Goal: Task Accomplishment & Management: Manage account settings

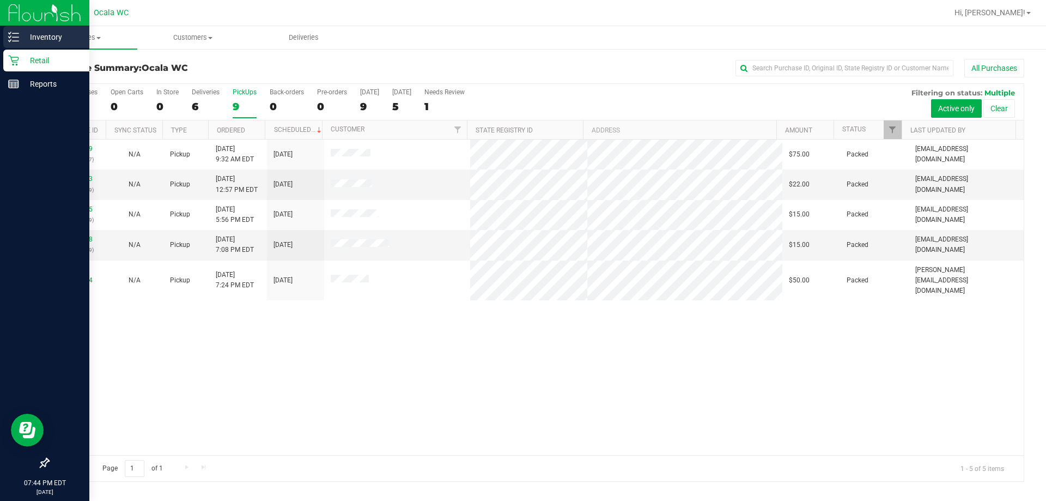
click at [21, 39] on p "Inventory" at bounding box center [51, 37] width 65 height 13
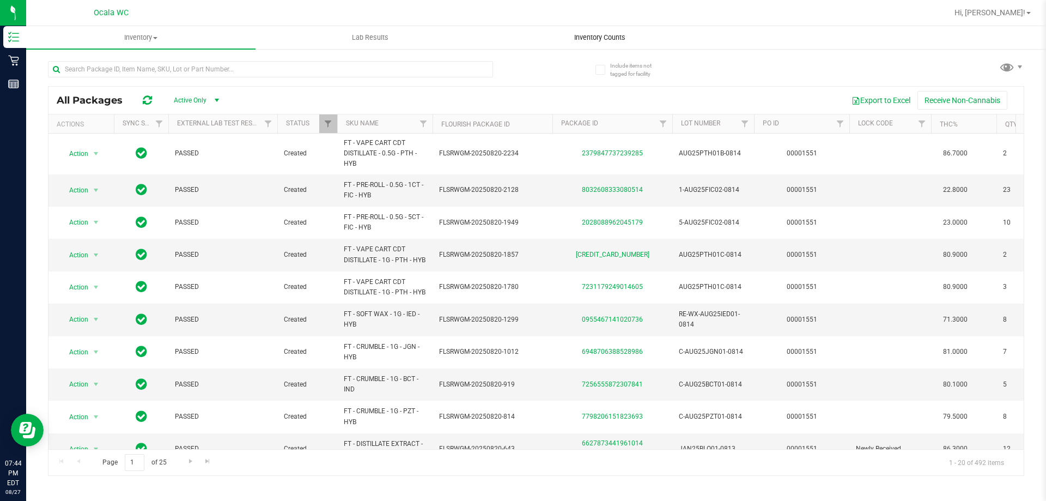
click at [530, 27] on uib-tab-heading "Inventory Counts" at bounding box center [599, 38] width 228 height 22
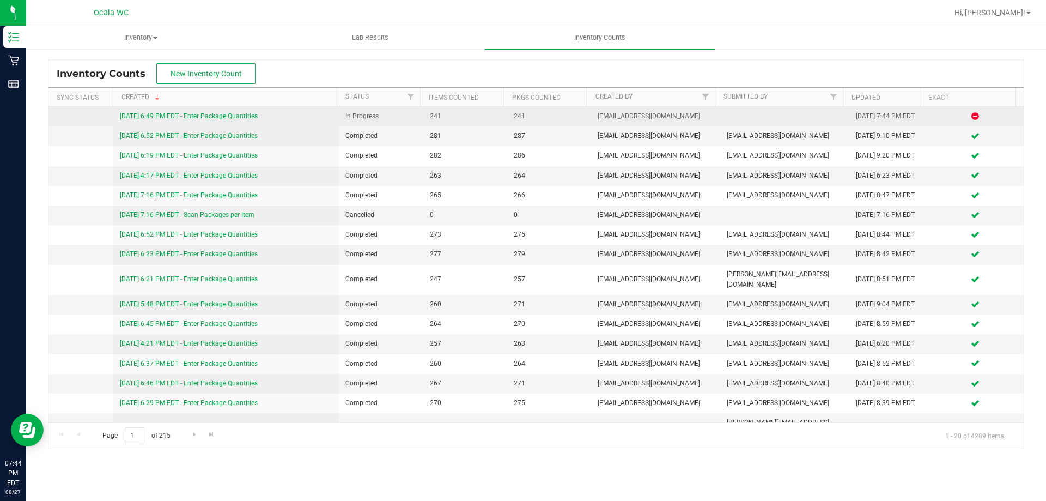
click at [230, 120] on link "[DATE] 6:49 PM EDT - Enter Package Quantities" at bounding box center [189, 116] width 138 height 8
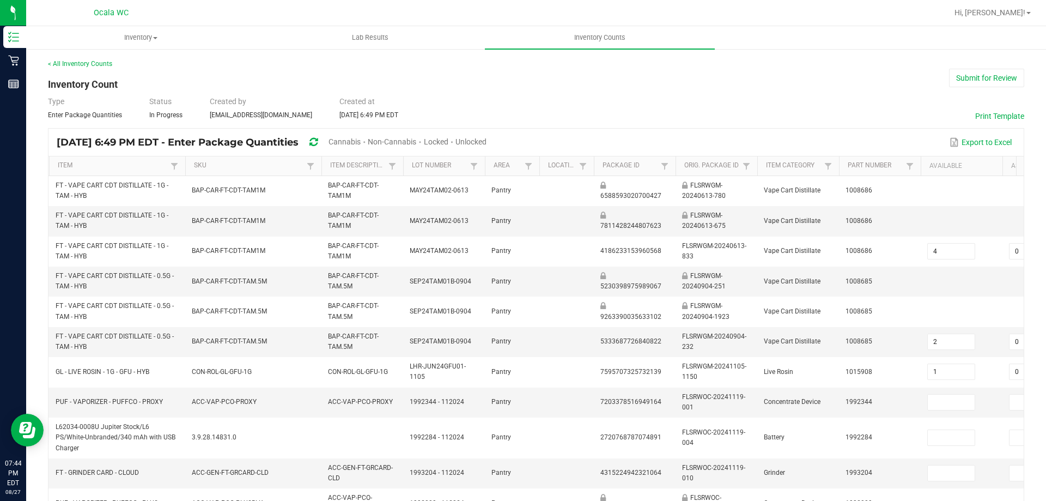
click at [527, 91] on div "< All Inventory Counts Inventory Count Submit for Review Type Enter Package Qua…" at bounding box center [536, 438] width 976 height 759
click at [487, 141] on span "Unlocked" at bounding box center [470, 141] width 31 height 9
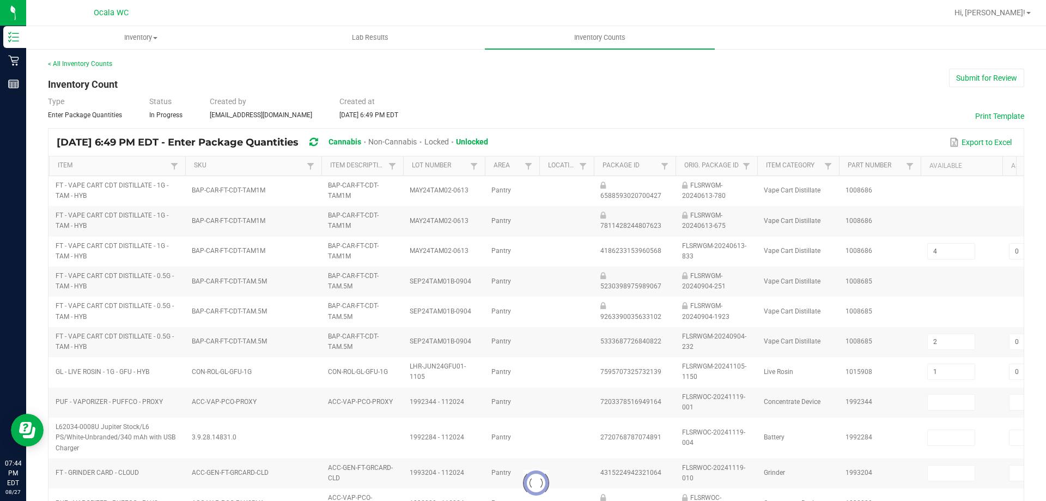
type input "1"
type input "2"
type input "0"
type input "23"
type input "0"
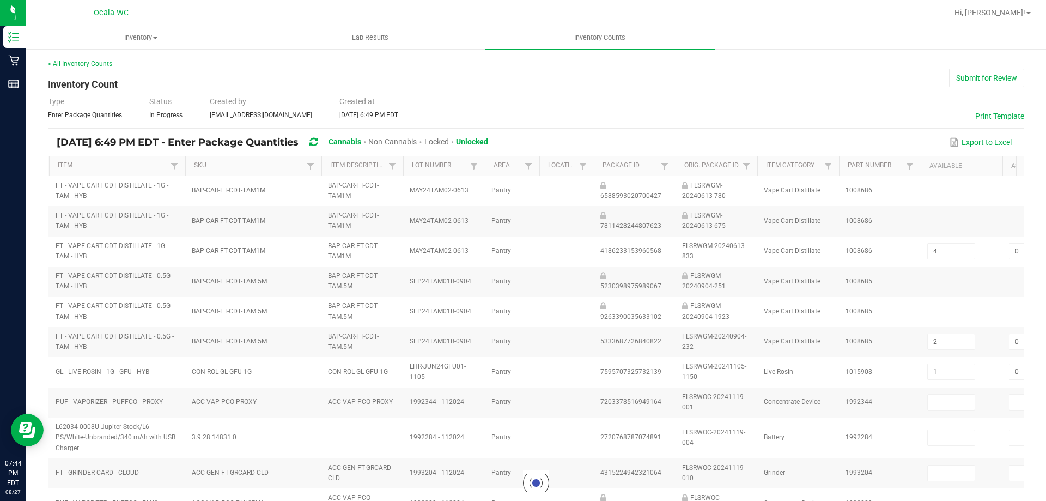
type input "3"
type input "0"
type input "5"
type input "0"
type input "10"
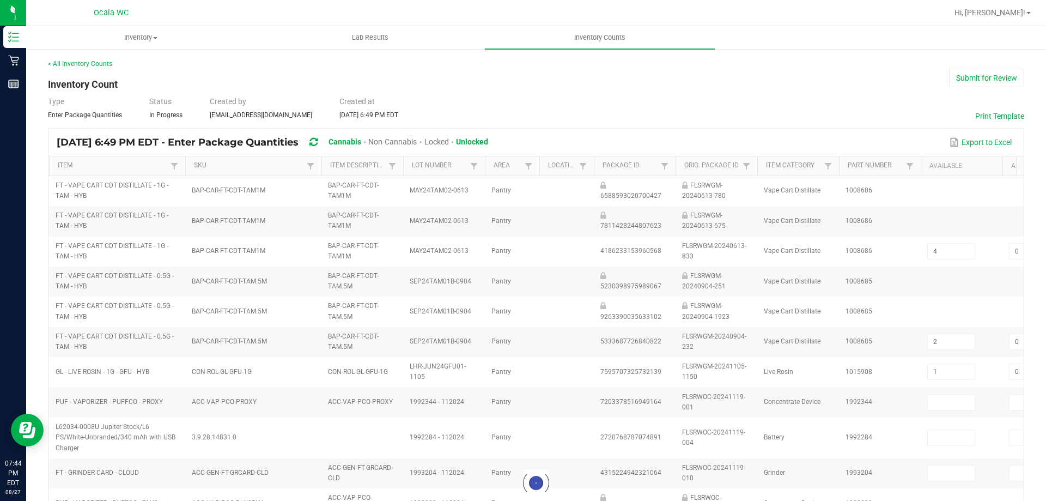
type input "8"
type input "2"
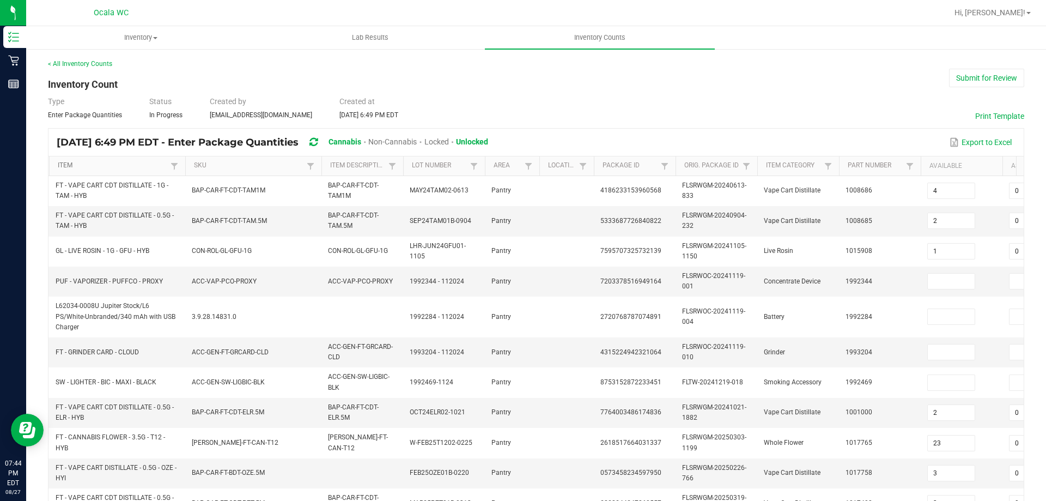
click at [74, 166] on link "Item" at bounding box center [113, 165] width 110 height 9
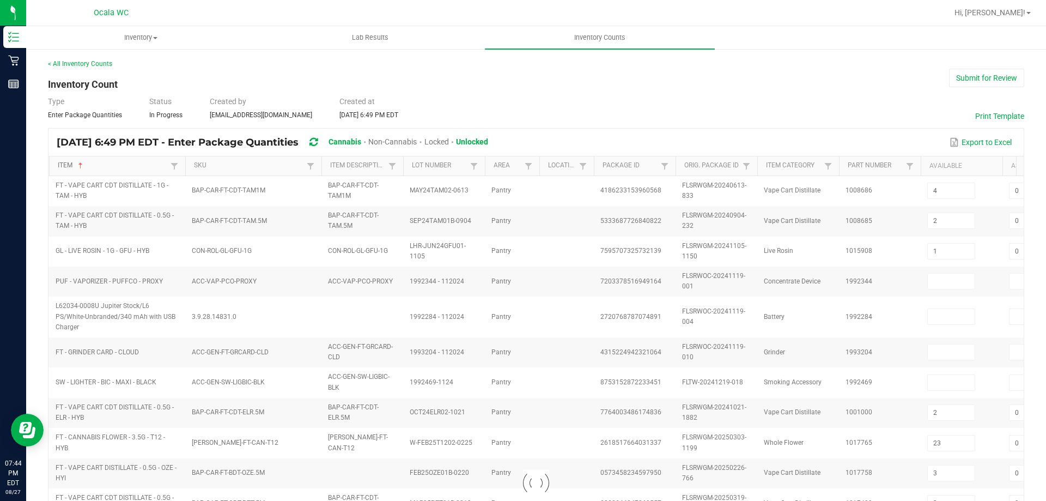
type input "9"
type input "0"
type input "6"
type input "0"
type input "3"
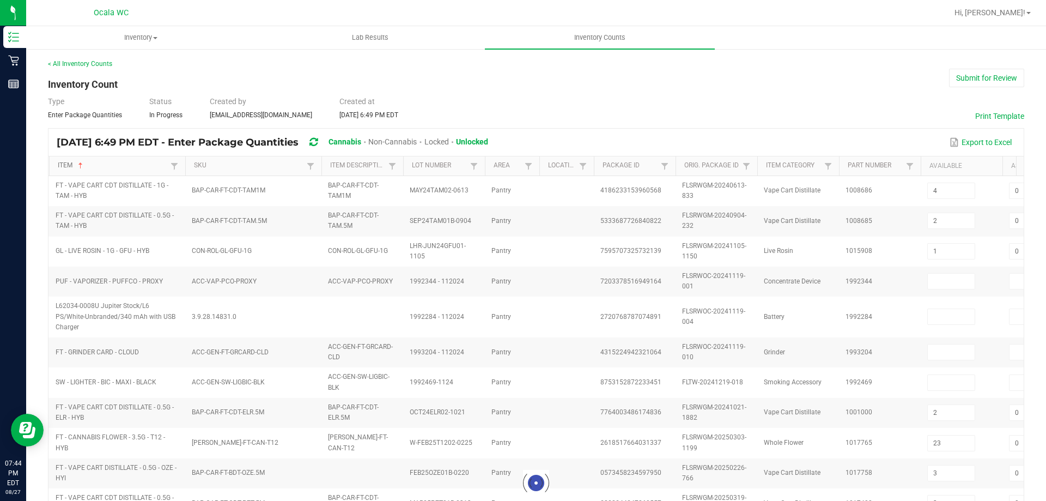
type input "6"
type input "17"
type input "13"
type input "3"
type input "17"
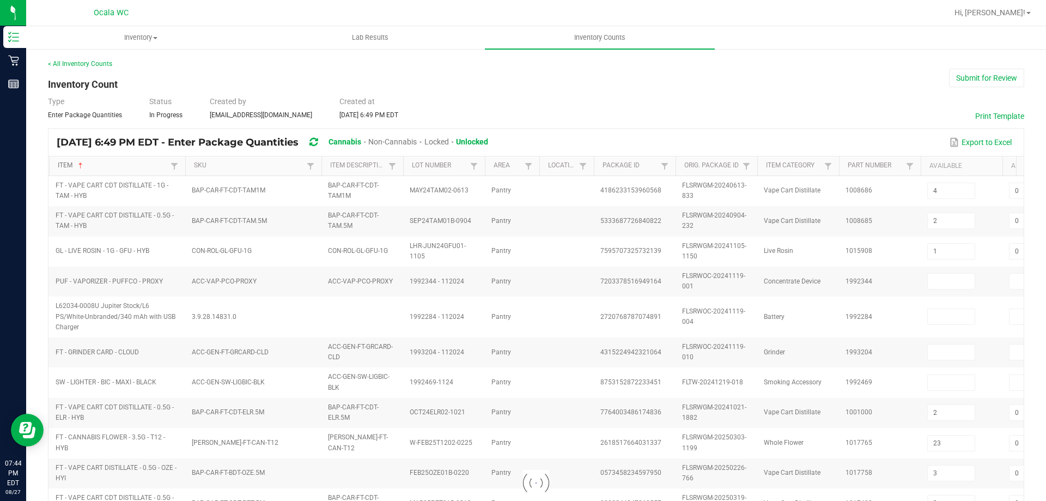
type input "8"
type input "22"
type input "0"
type input "20"
type input "0"
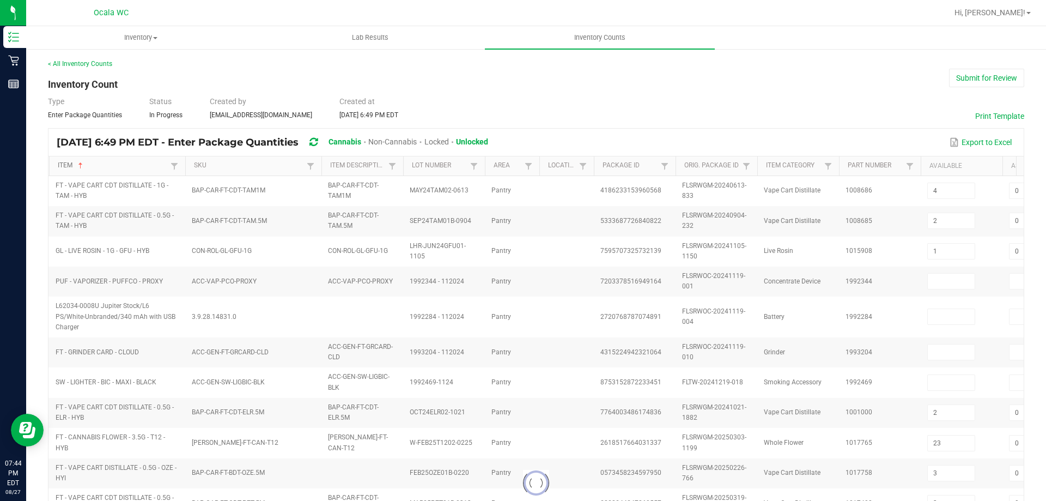
type input "12"
type input "8"
type input "15"
type input "11"
type input "15"
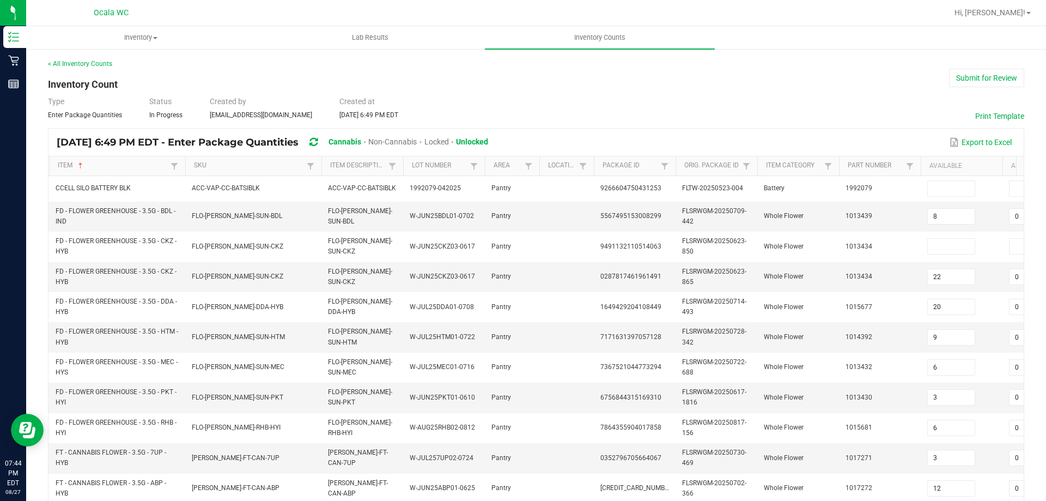
click at [530, 116] on div "Type Enter Package Quantities Status In Progress Created by [EMAIL_ADDRESS][DOM…" at bounding box center [536, 108] width 976 height 24
click at [530, 101] on div "Type Enter Package Quantities Status In Progress Created by [EMAIL_ADDRESS][DOM…" at bounding box center [536, 108] width 976 height 24
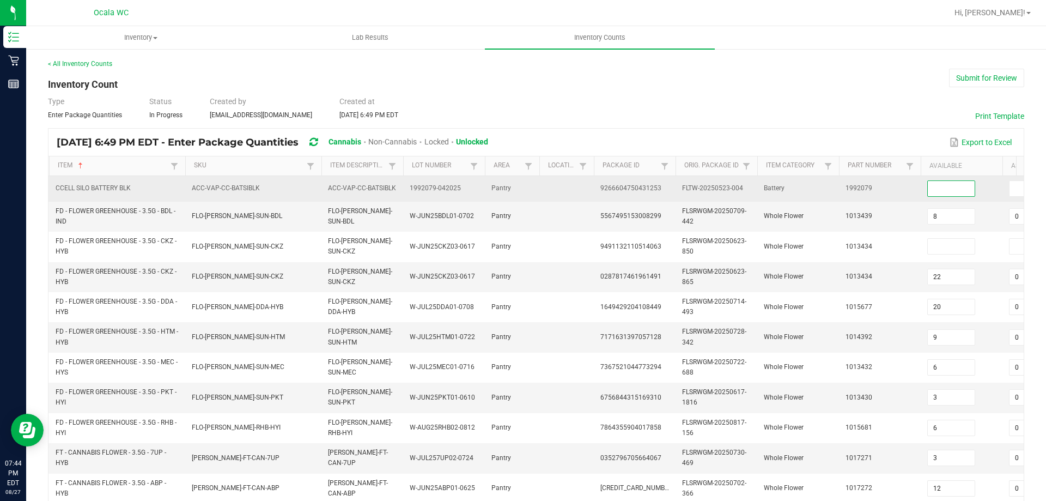
click at [530, 185] on input at bounding box center [951, 188] width 47 height 15
type input "3"
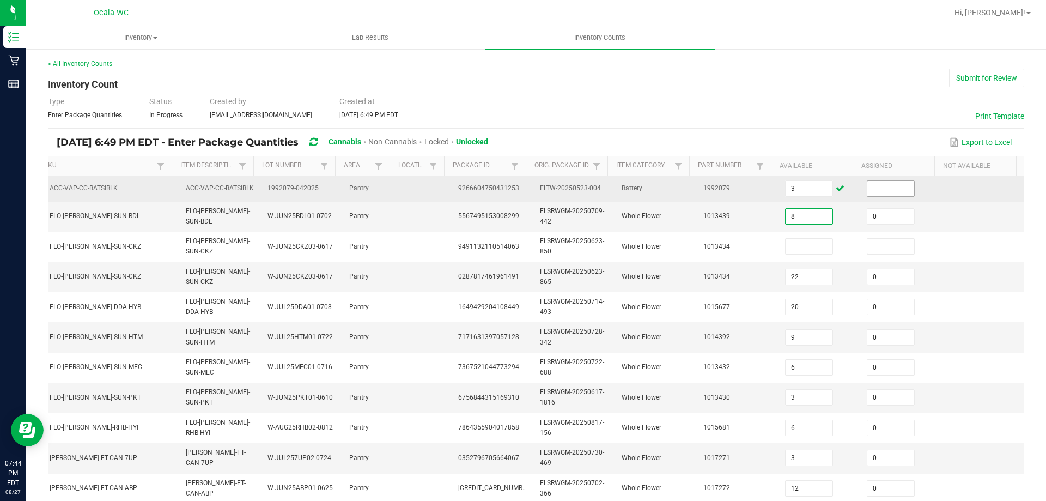
click at [530, 188] on input at bounding box center [890, 188] width 47 height 15
type input "0"
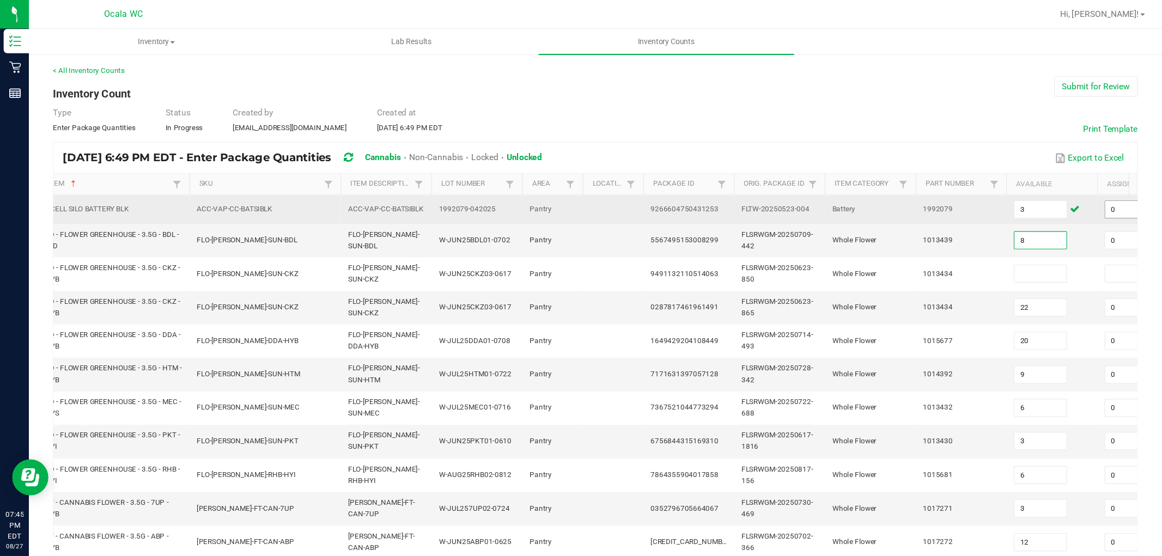
scroll to position [0, 0]
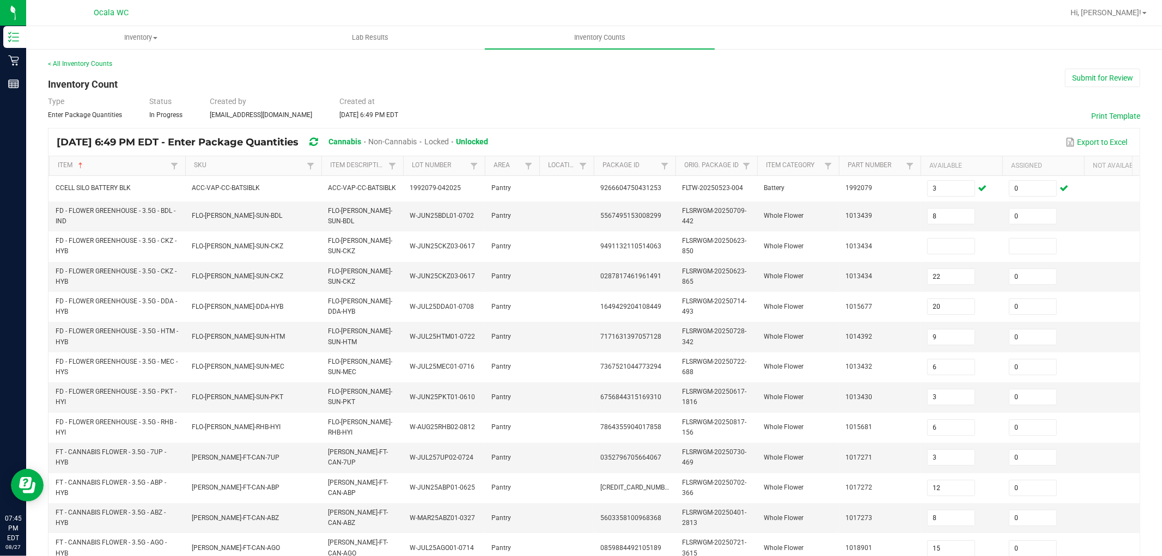
drag, startPoint x: 1045, startPoint y: 19, endPoint x: 734, endPoint y: 106, distance: 323.4
click at [530, 106] on div "Type Enter Package Quantities Status In Progress Created by [EMAIL_ADDRESS][DOM…" at bounding box center [594, 108] width 1092 height 24
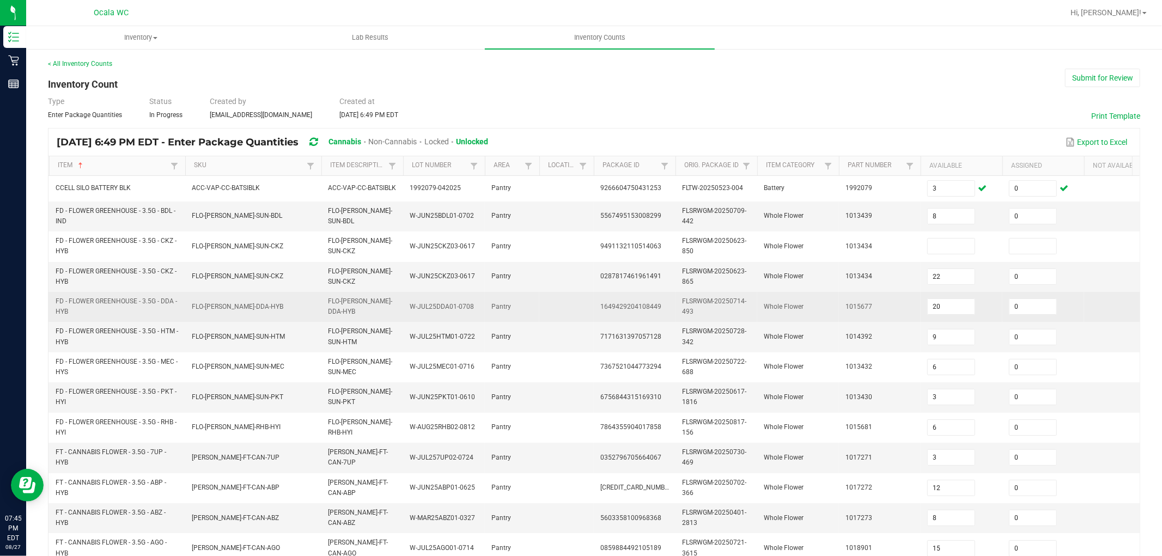
scroll to position [60, 0]
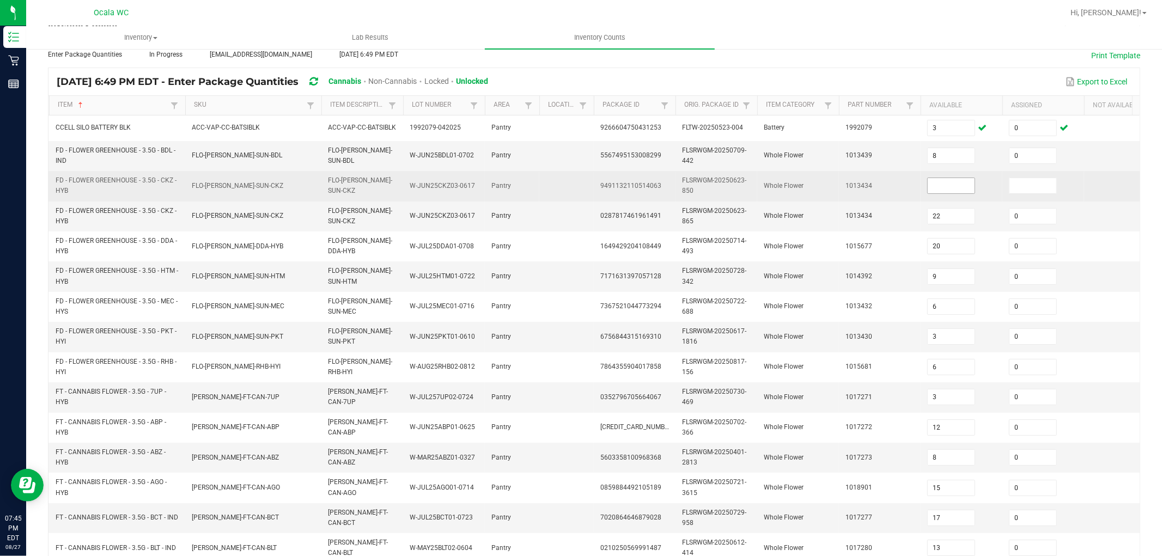
click at [530, 182] on input at bounding box center [951, 185] width 47 height 15
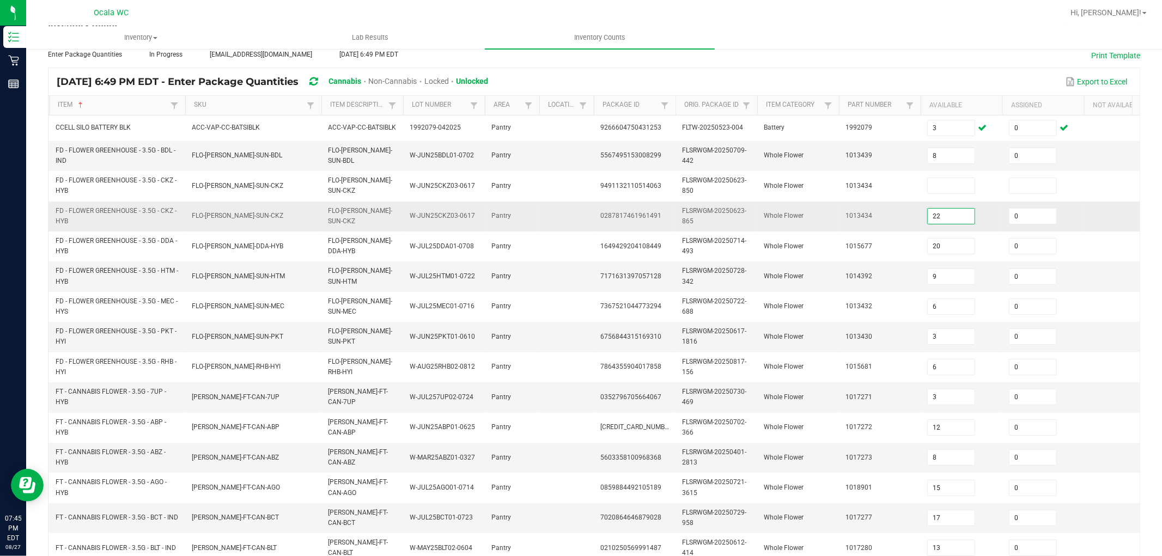
click at [530, 218] on input "22" at bounding box center [951, 216] width 47 height 15
type input "20"
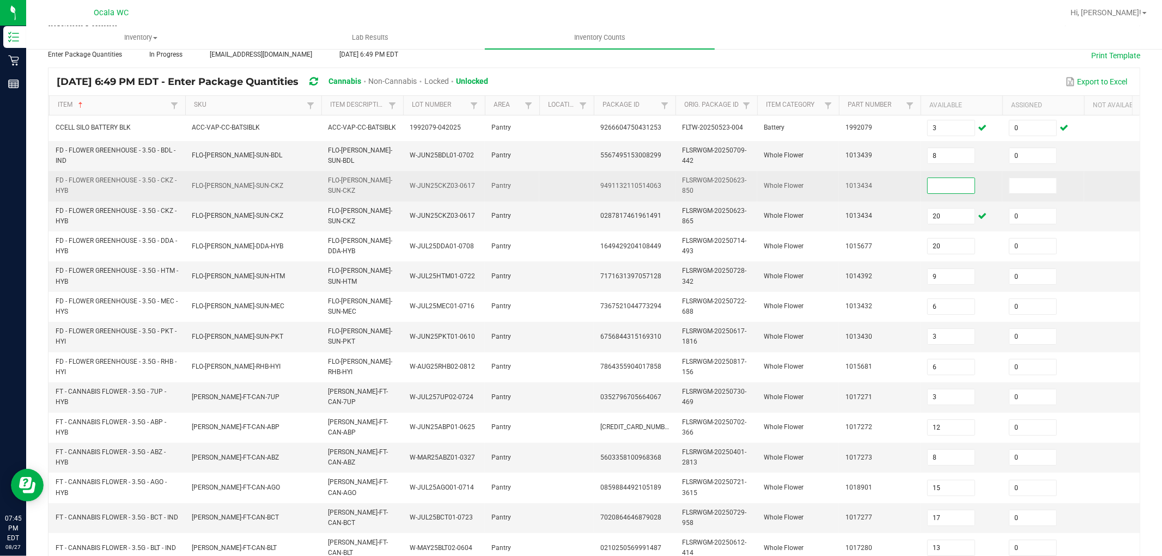
click at [530, 180] on input at bounding box center [951, 185] width 47 height 15
type input "2"
type input "0"
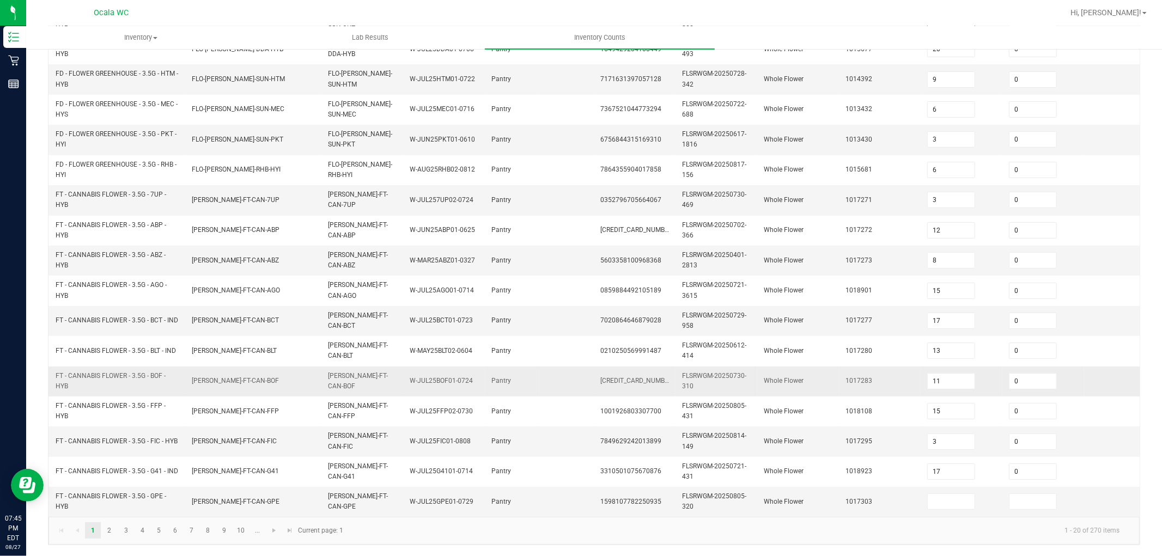
scroll to position [268, 0]
click at [530, 494] on input at bounding box center [951, 501] width 47 height 15
type input "0"
click at [111, 500] on link "2" at bounding box center [109, 530] width 16 height 16
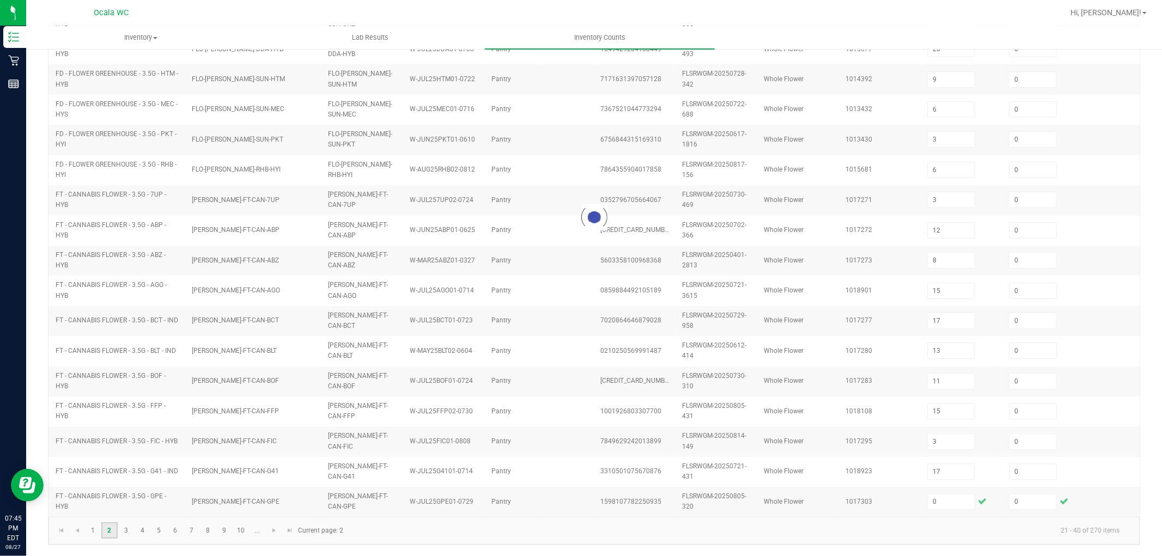
type input "8"
type input "12"
type input "7"
type input "20"
type input "2"
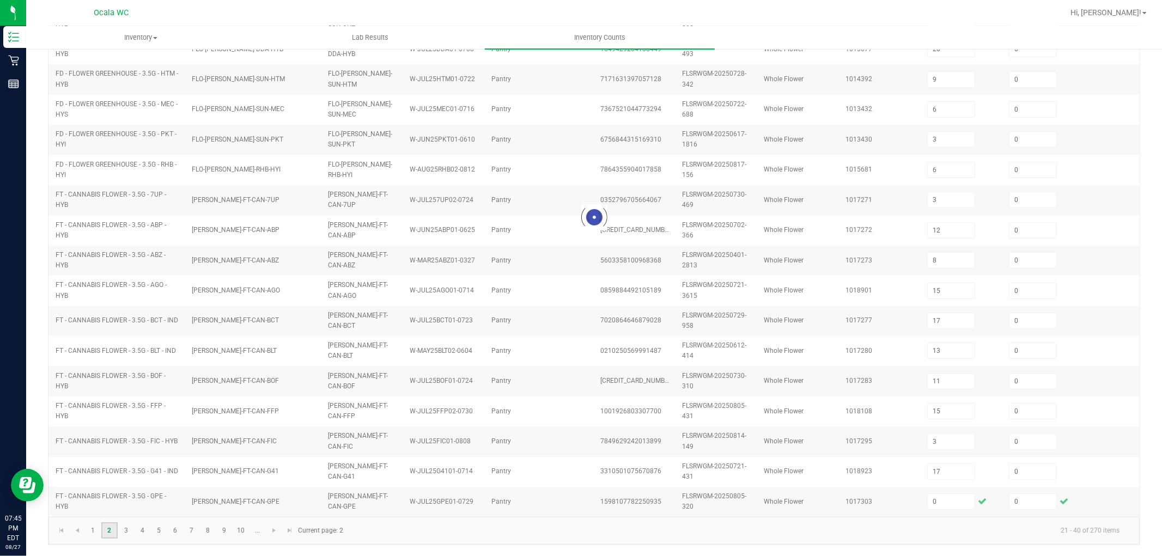
type input "23"
type input "18"
type input "17"
type input "20"
type input "3"
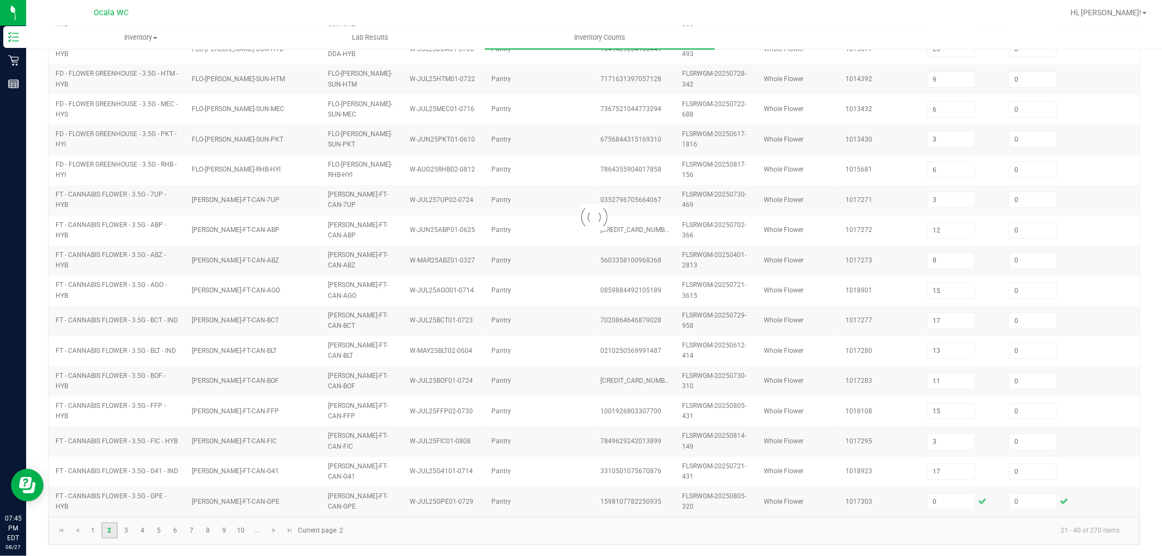
type input "12"
type input "17"
type input "12"
type input "6"
type input "14"
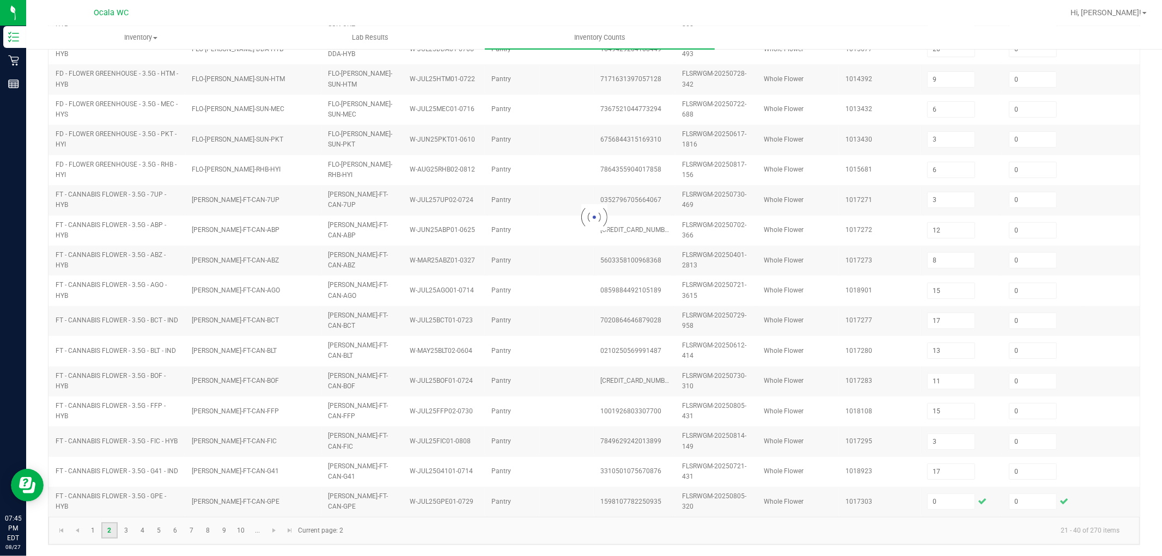
type input "12"
type input "16"
type input "9"
type input "5"
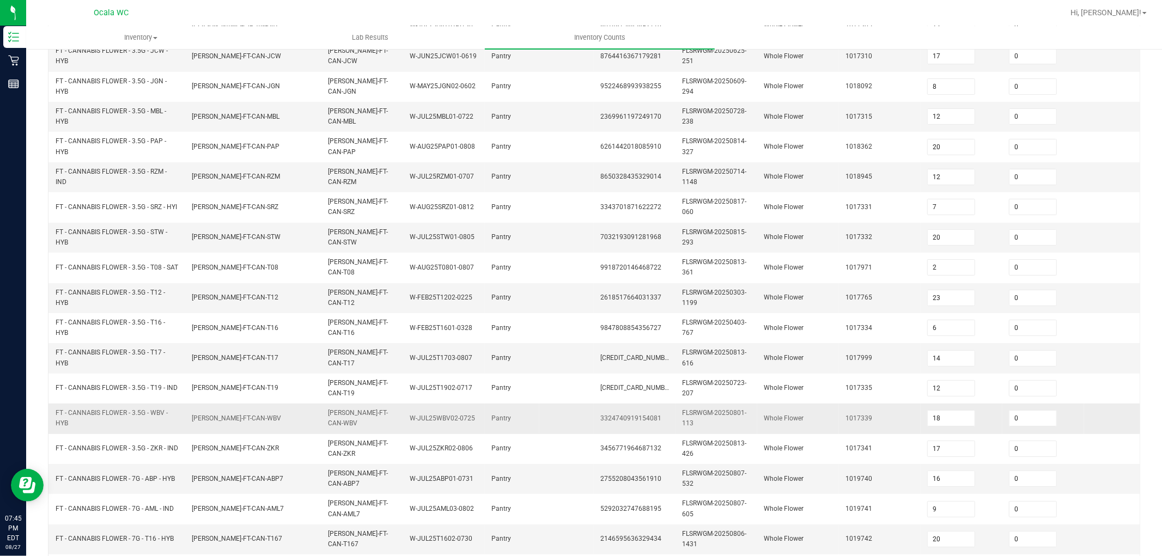
scroll to position [272, 0]
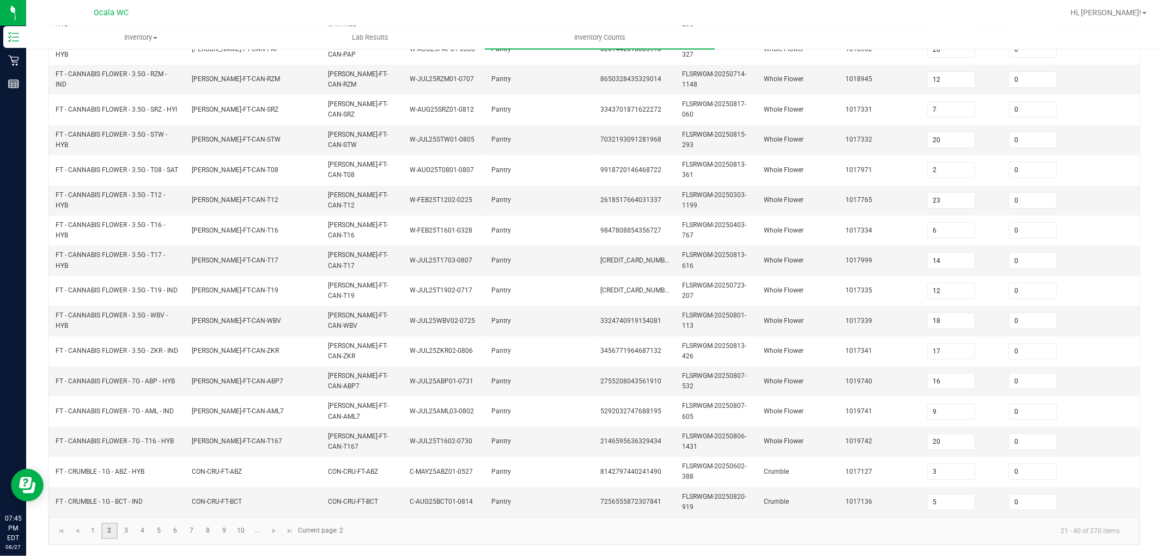
click at [108, 500] on link "2" at bounding box center [109, 531] width 16 height 16
click at [127, 500] on link "3" at bounding box center [126, 531] width 16 height 16
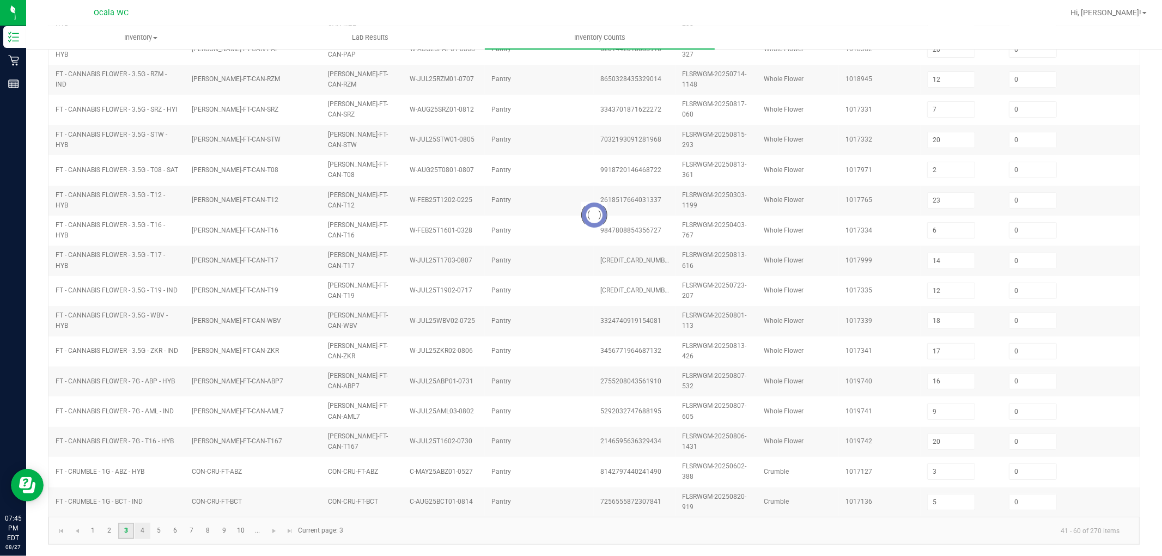
type input "1"
type input "5"
type input "10"
type input "9"
type input "4"
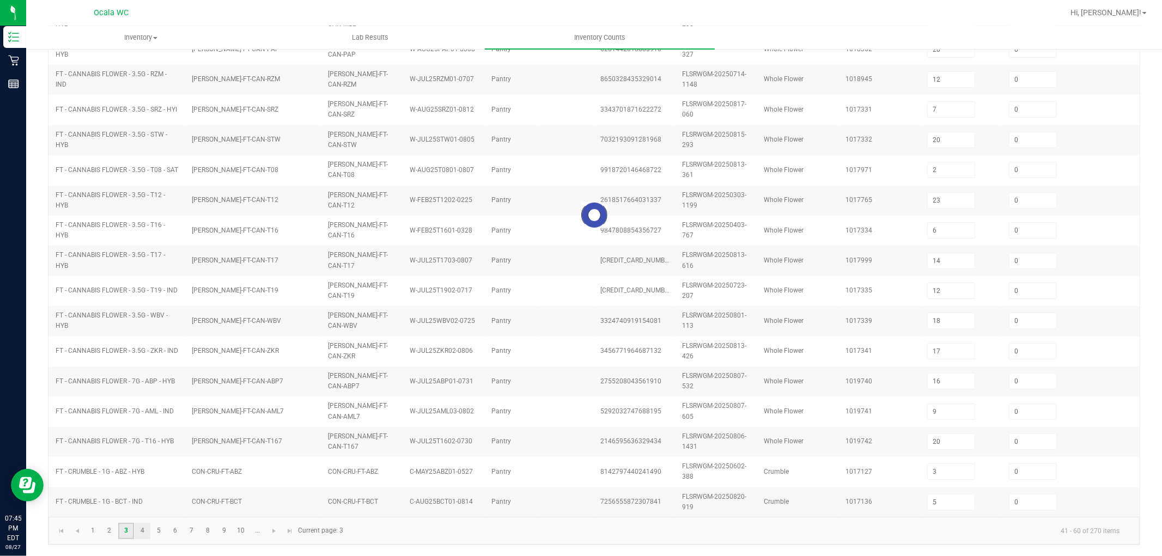
type input "7"
type input "16"
type input "5"
type input "7"
type input "3"
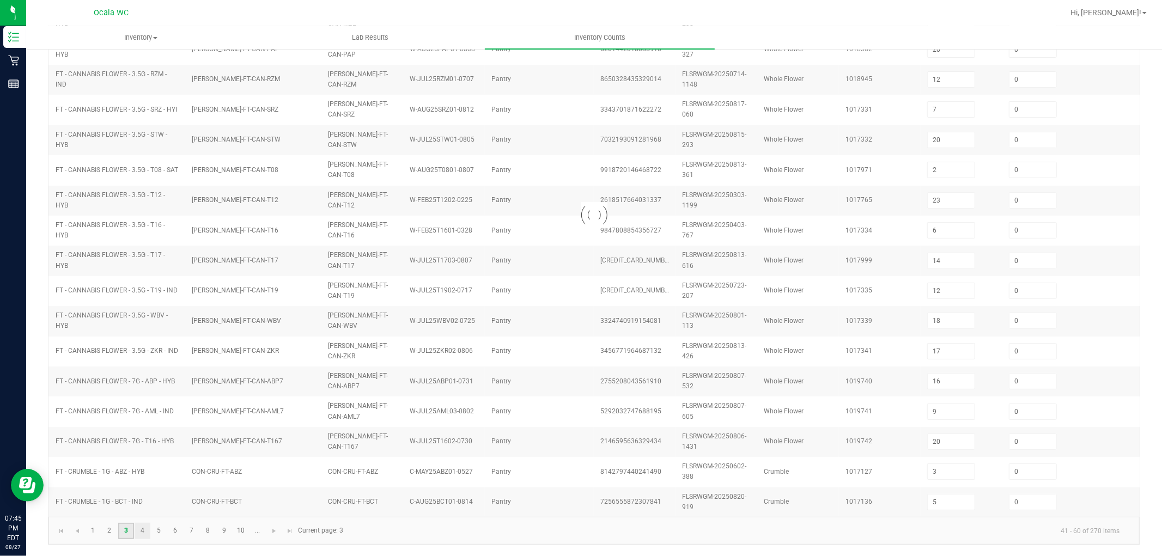
type input "3"
type input "10"
type input "3"
type input "7"
type input "10"
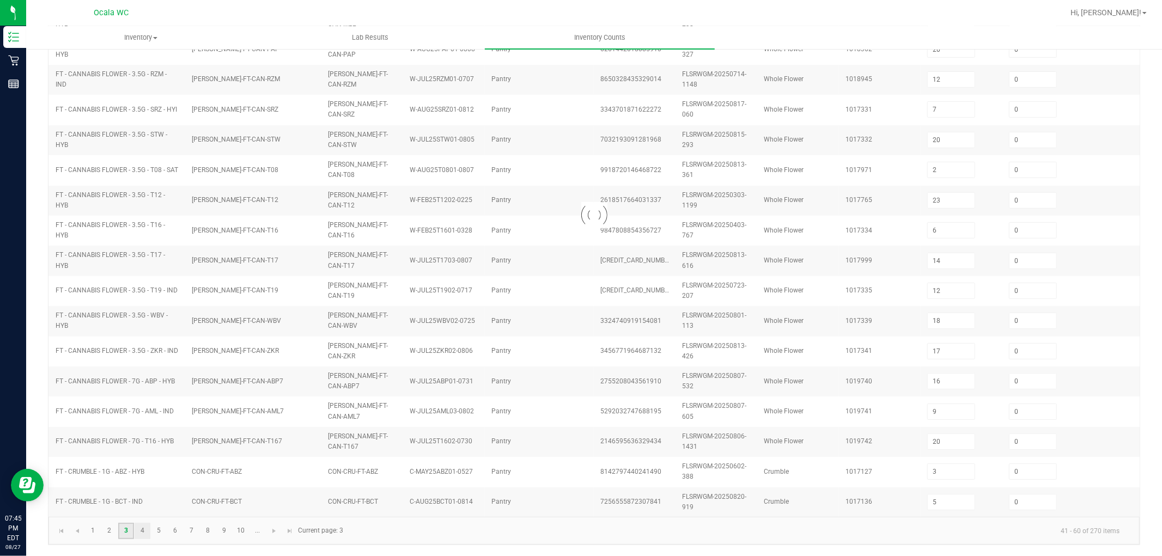
type input "3"
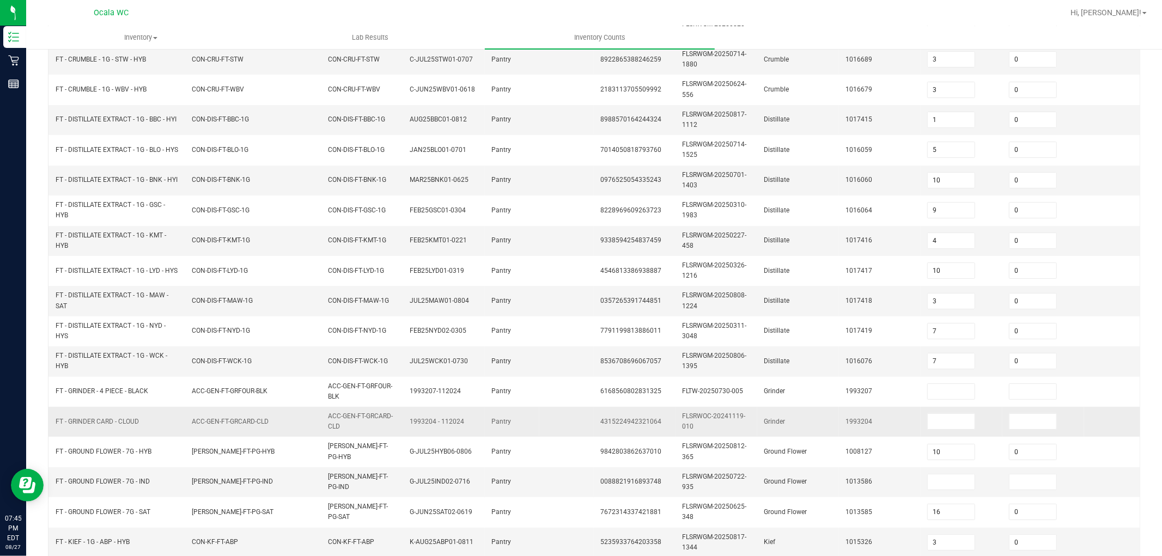
scroll to position [242, 0]
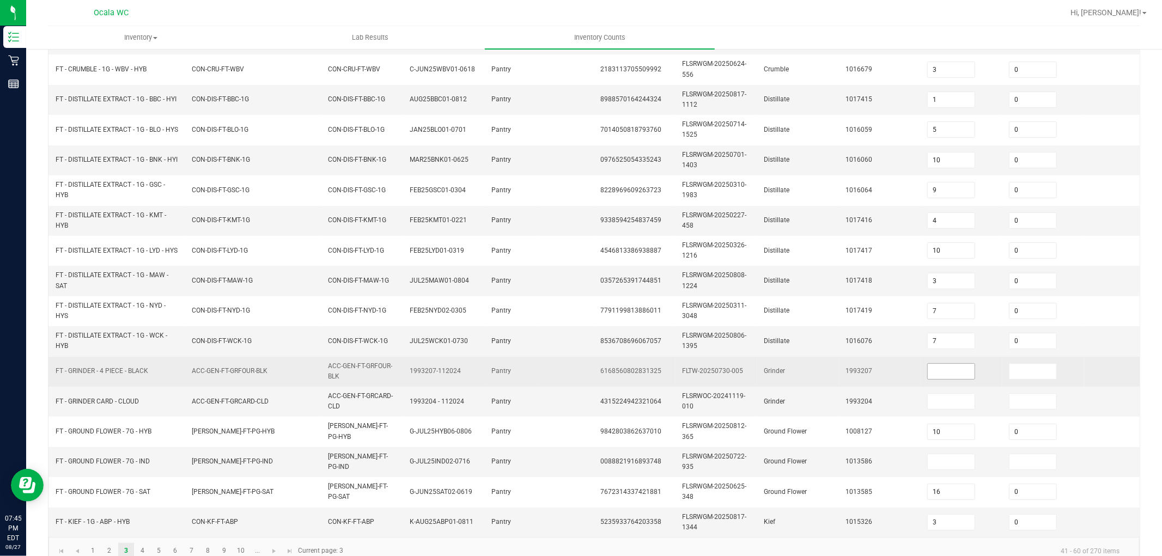
click at [530, 370] on input at bounding box center [951, 371] width 47 height 15
type input "3"
type input "0"
type input "1"
type input "0"
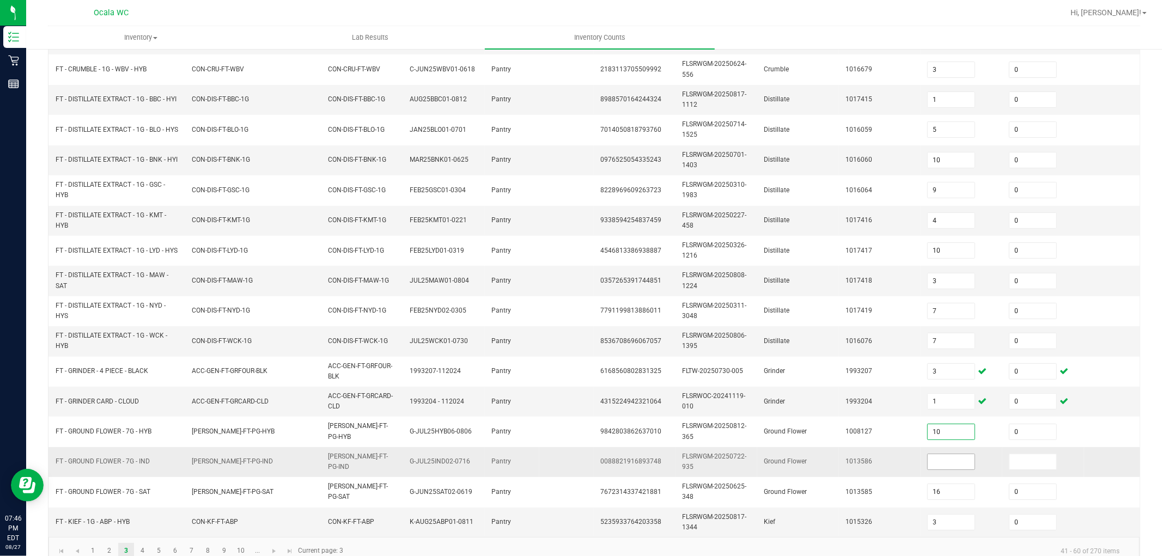
click at [530, 460] on input at bounding box center [951, 461] width 47 height 15
type input "1"
type input "0"
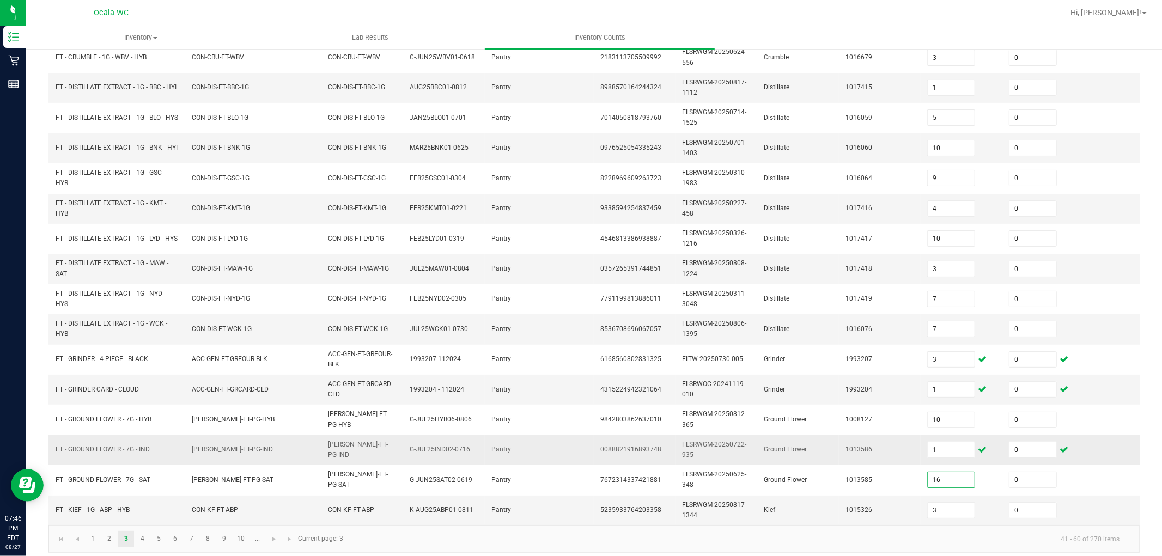
scroll to position [272, 0]
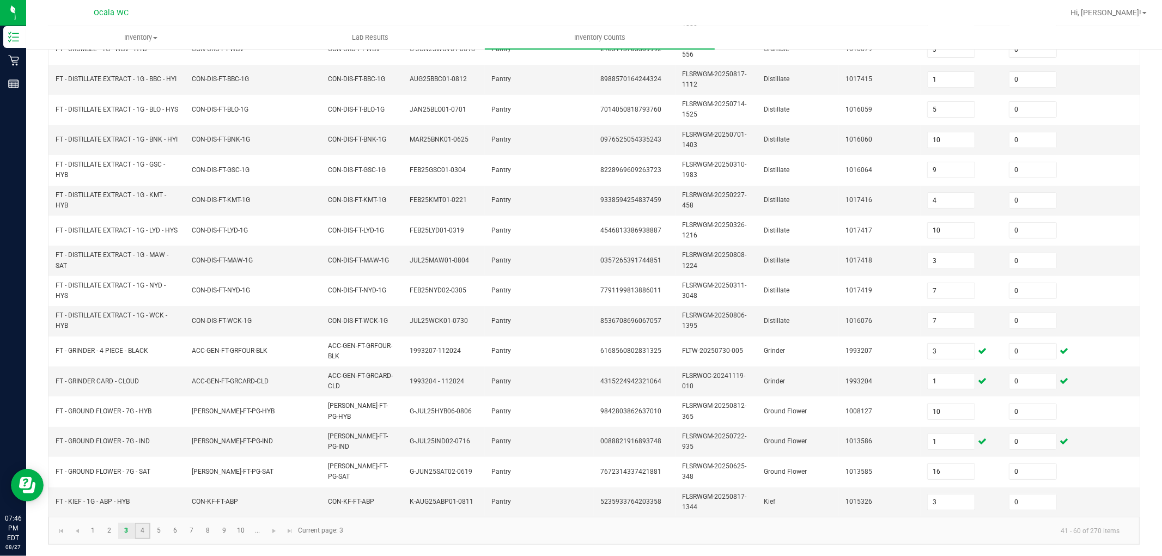
click at [147, 500] on link "4" at bounding box center [143, 531] width 16 height 16
type input "4"
type input "6"
type input "4"
type input "5"
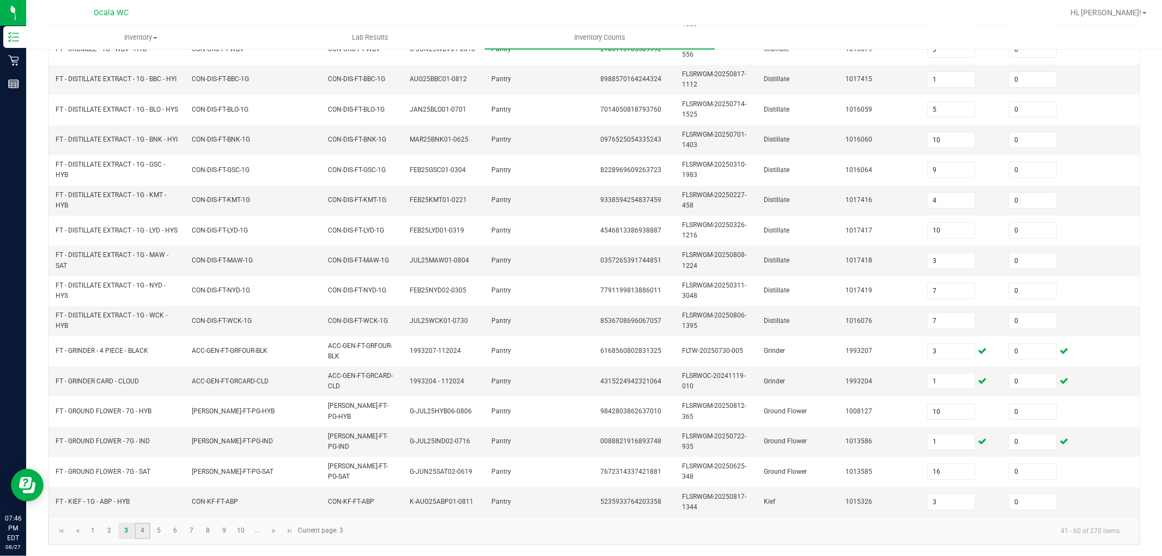
type input "3"
type input "24"
type input "15"
type input "8"
type input "3"
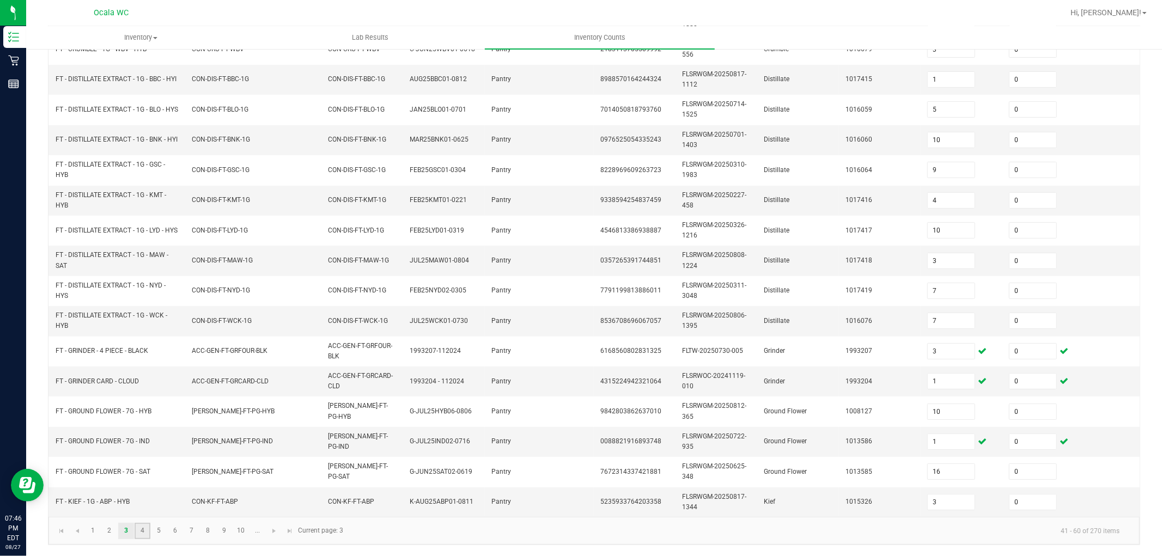
type input "3"
type input "2"
type input "7"
type input "6"
type input "17"
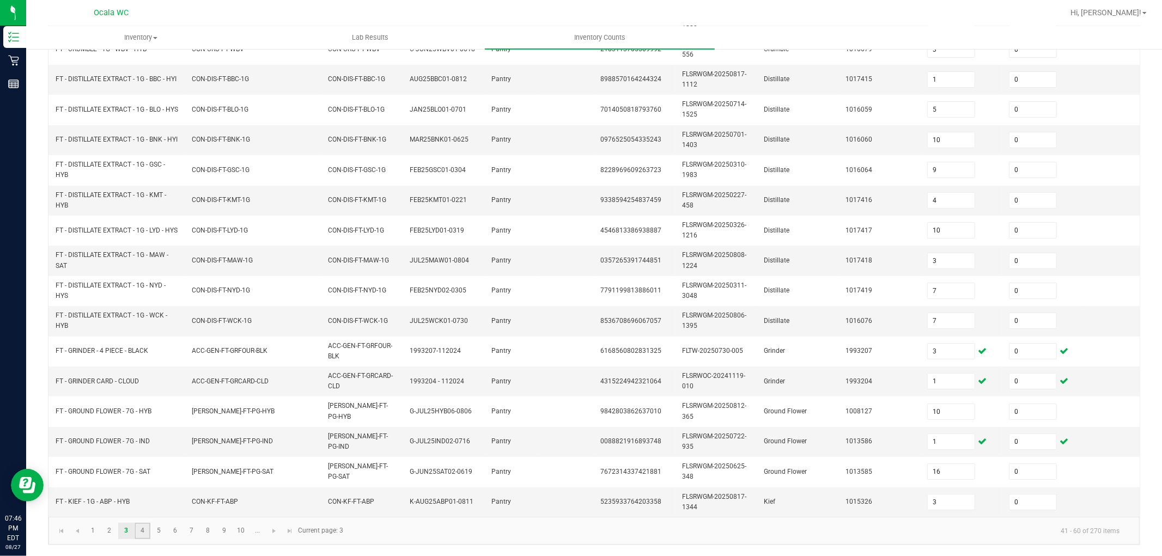
type input "2"
type input "13"
type input "2"
type input "12"
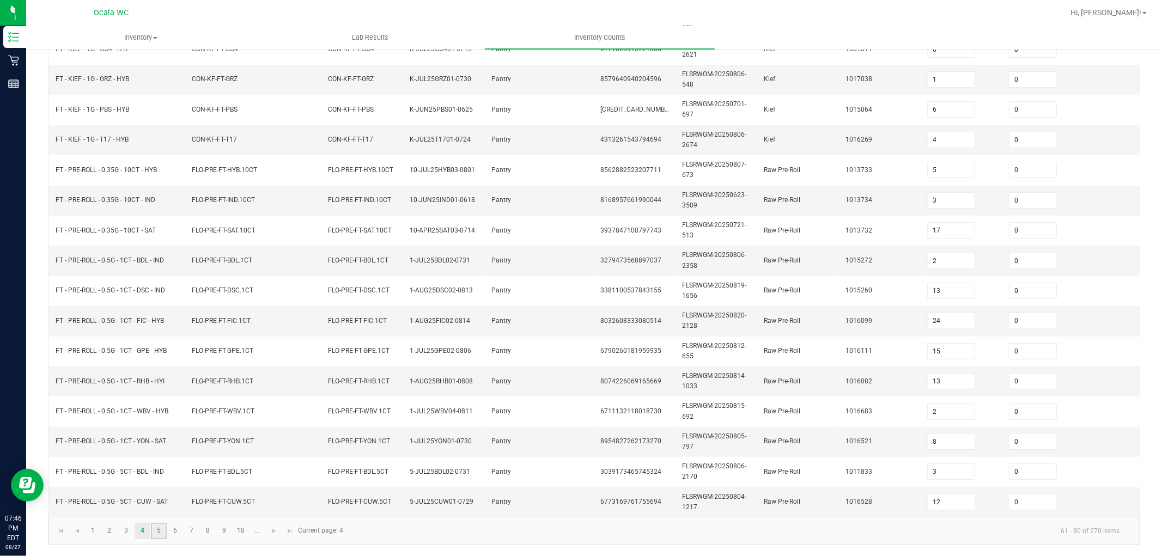
click at [160, 500] on link "5" at bounding box center [159, 531] width 16 height 16
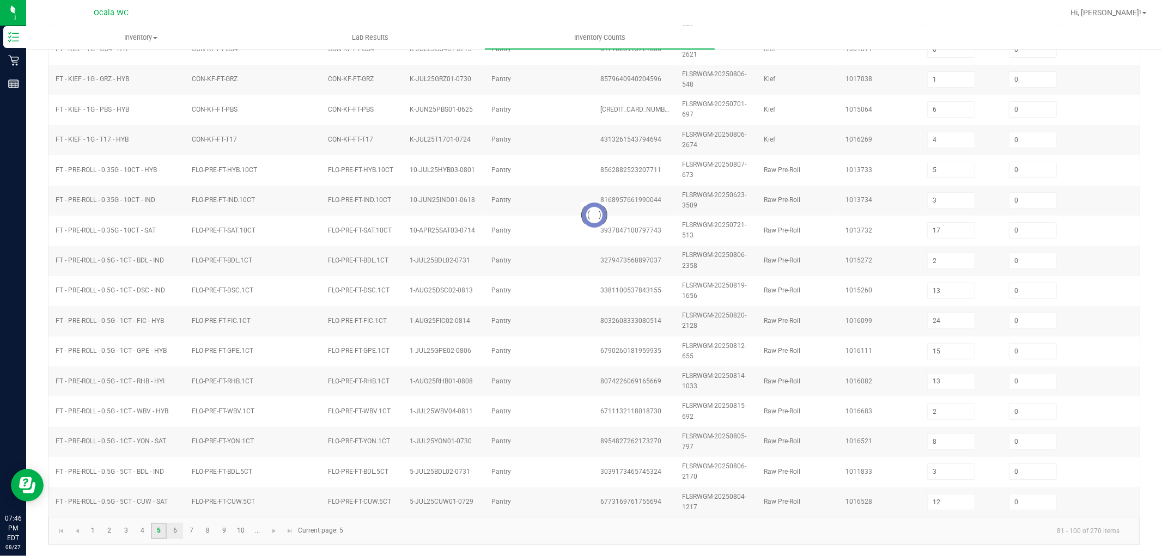
type input "1"
type input "8"
type input "2"
type input "1"
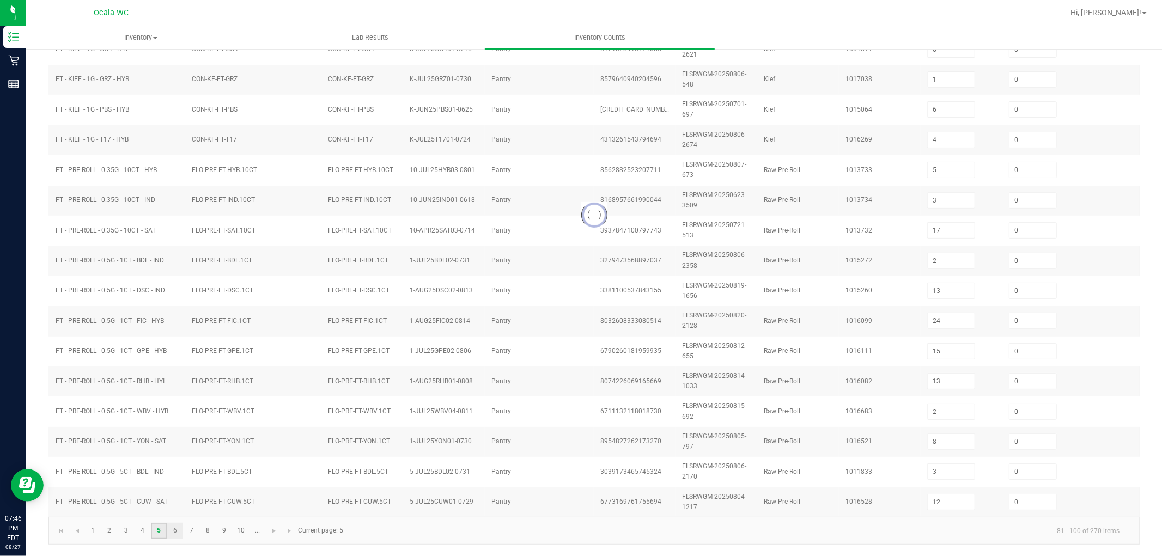
type input "5"
type input "7"
type input "2"
type input "3"
type input "9"
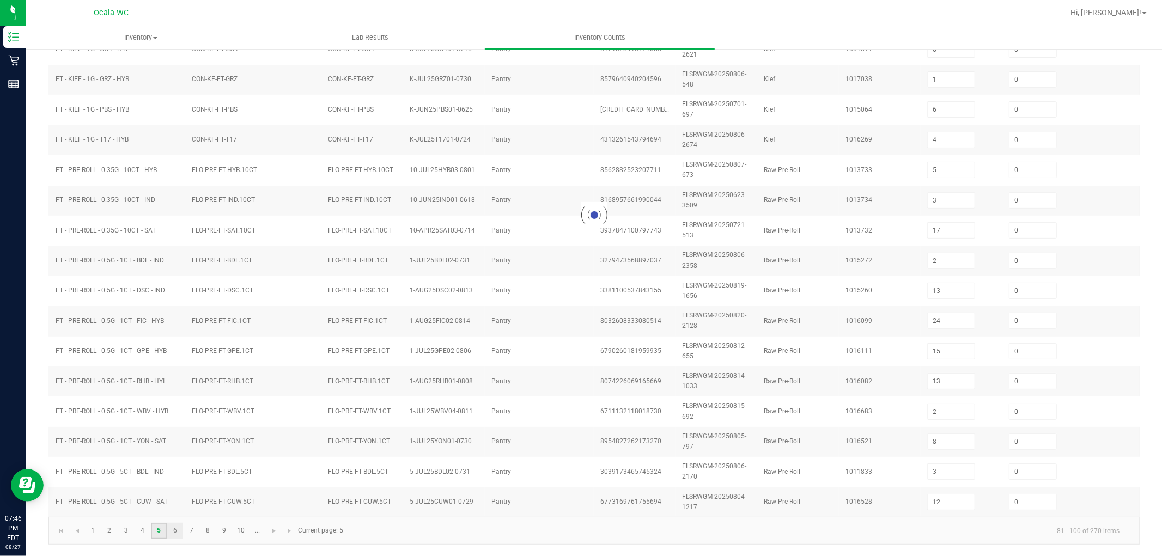
type input "10"
type input "1"
type input "8"
type input "7"
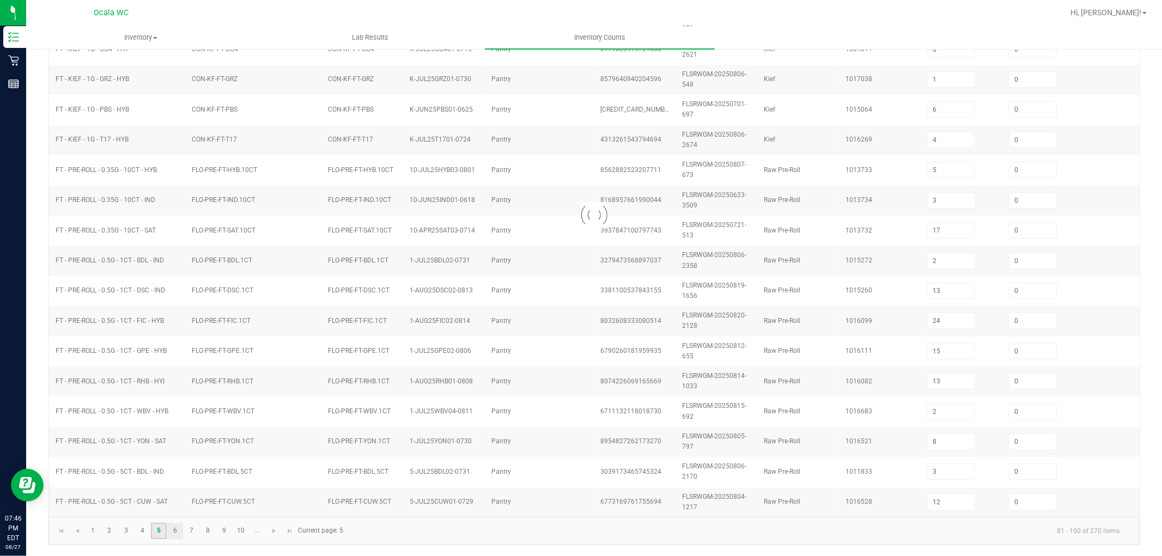
type input "0"
type input "4"
type input "11"
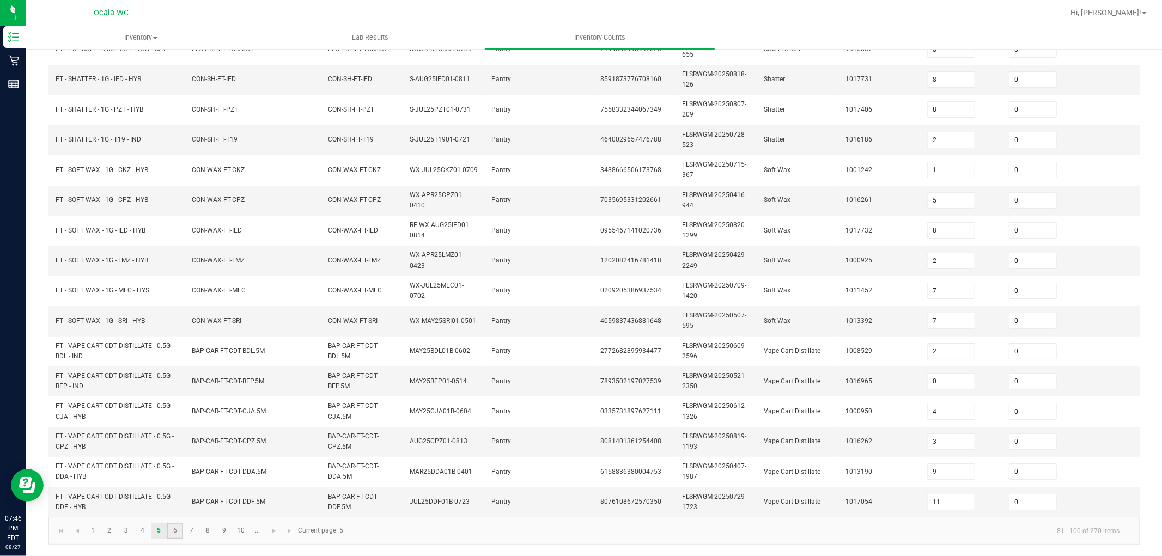
click at [172, 500] on link "6" at bounding box center [175, 531] width 16 height 16
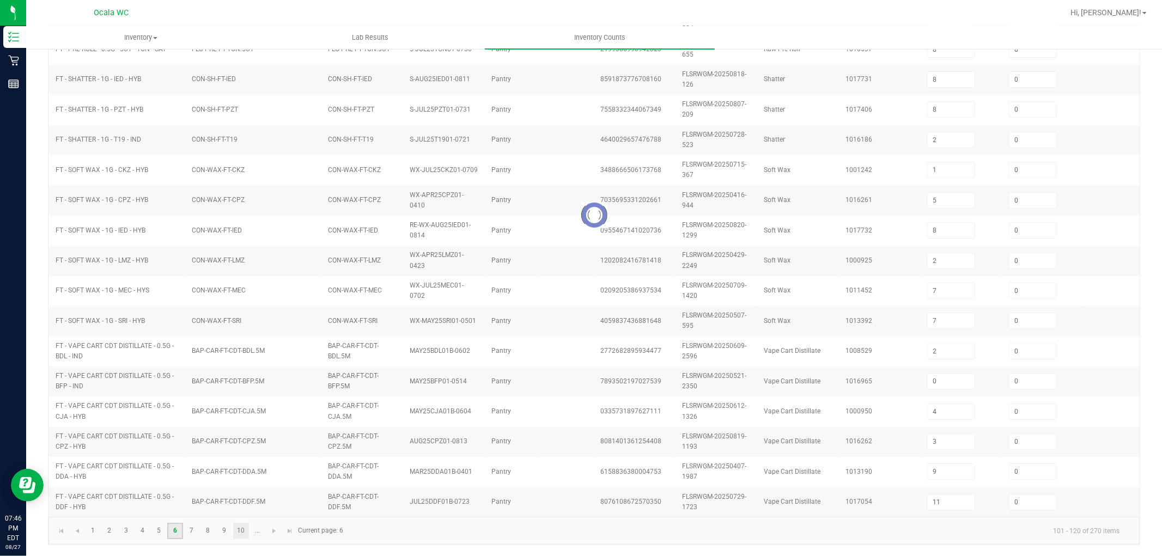
type input "10"
type input "2"
type input "3"
type input "2"
type input "3"
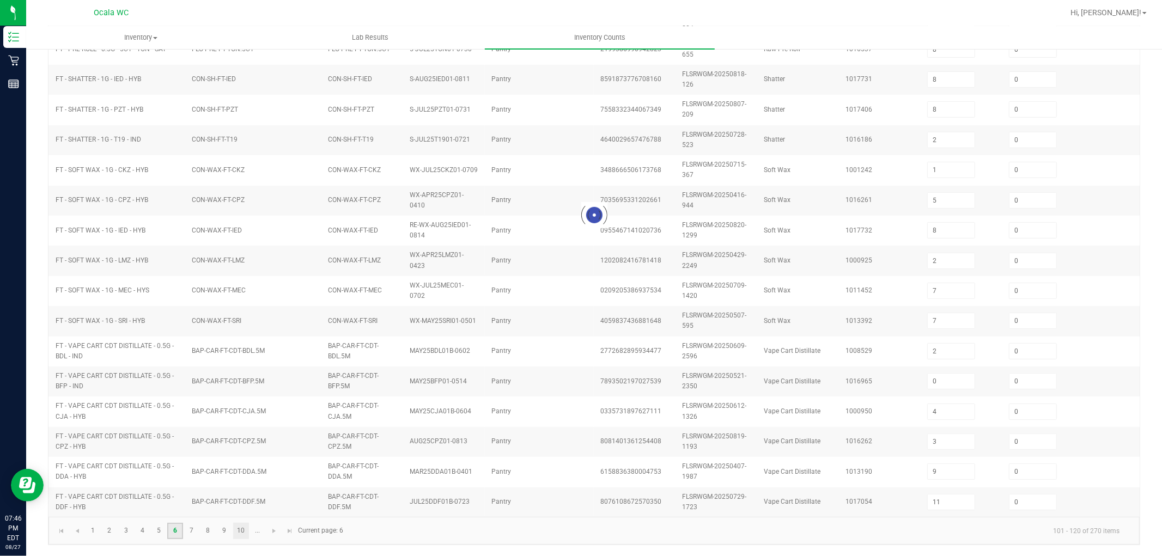
type input "4"
type input "10"
type input "1"
type input "4"
type input "5"
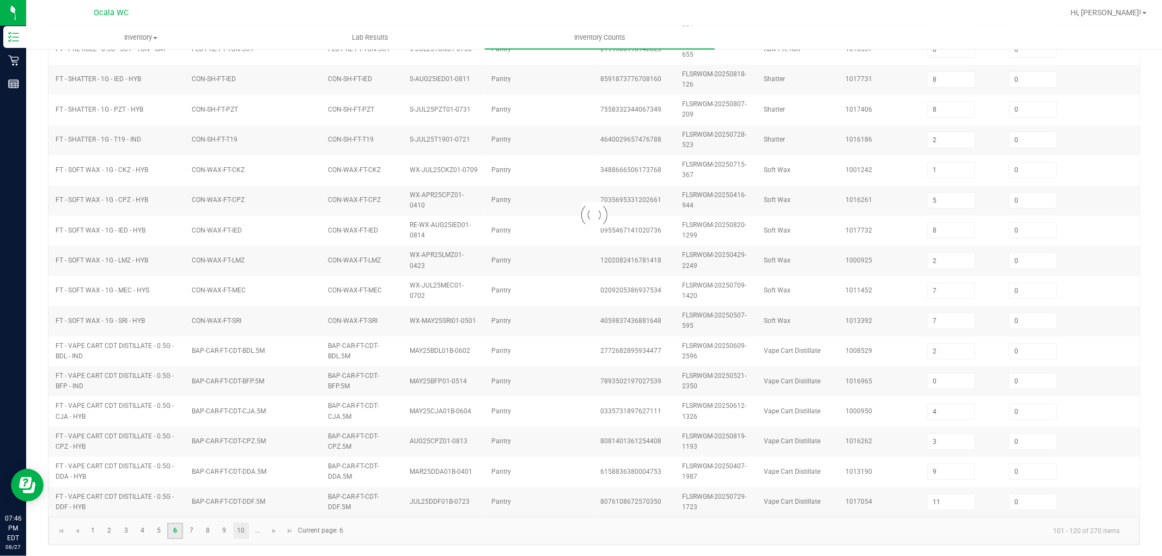
type input "2"
type input "5"
type input "3"
type input "7"
type input "3"
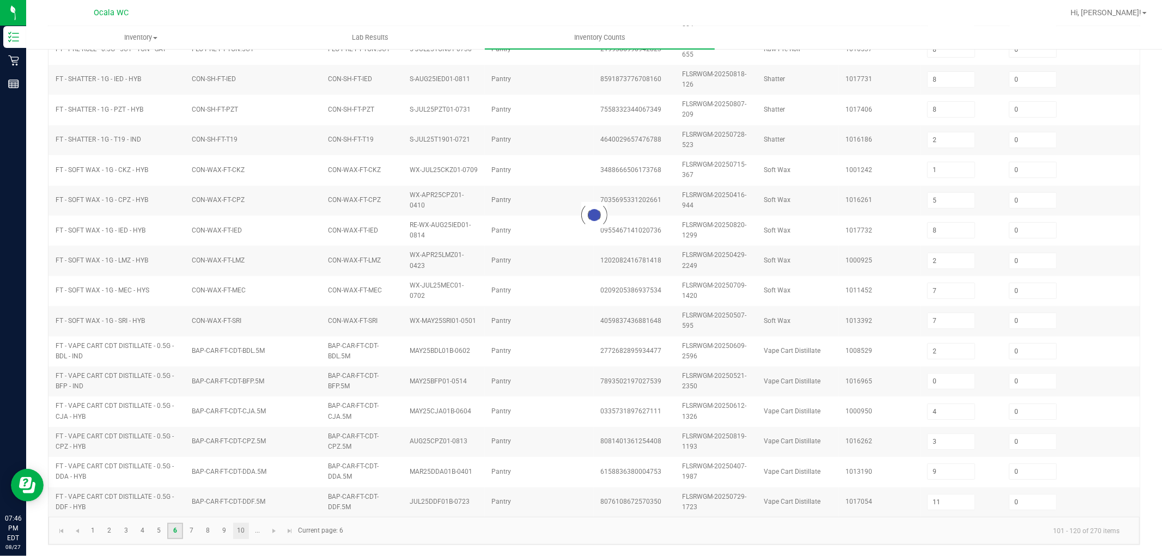
type input "7"
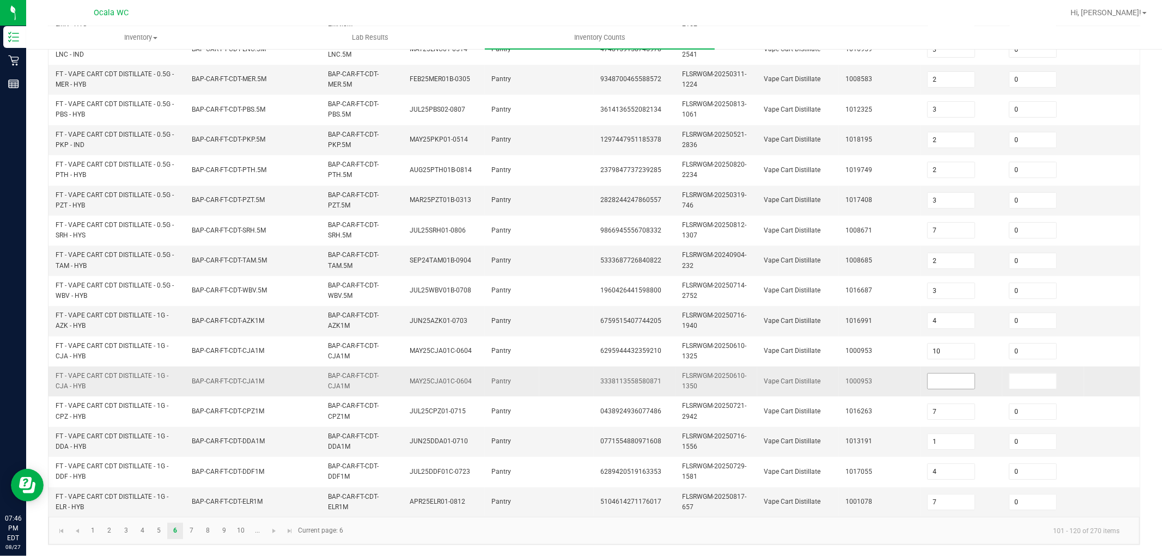
click at [530, 374] on input at bounding box center [951, 381] width 47 height 15
type input "0"
click at [189, 500] on link "7" at bounding box center [192, 531] width 16 height 16
type input "2"
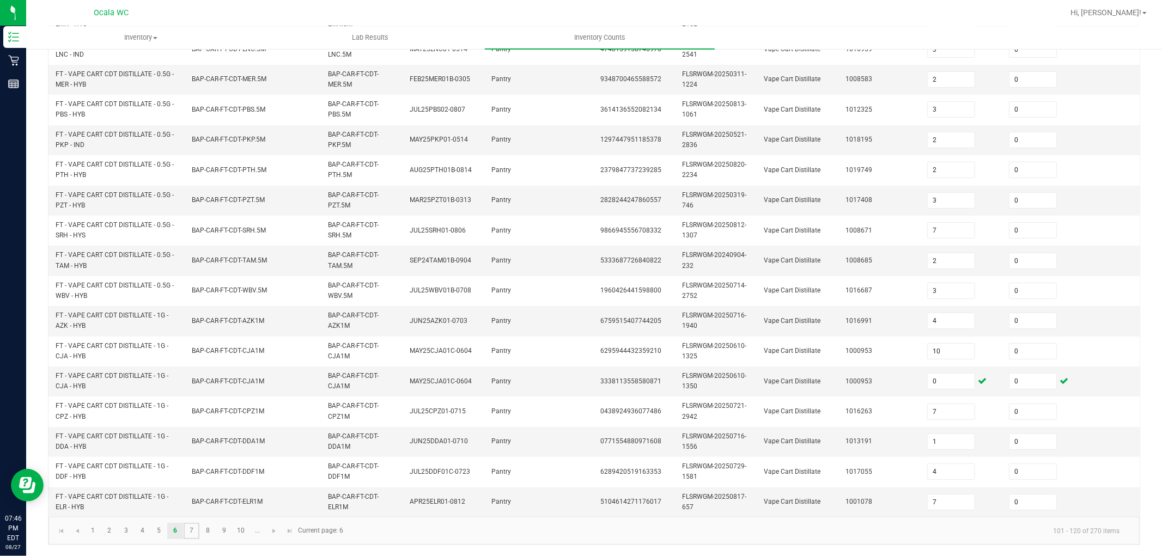
type input "4"
type input "12"
type input "5"
type input "10"
type input "11"
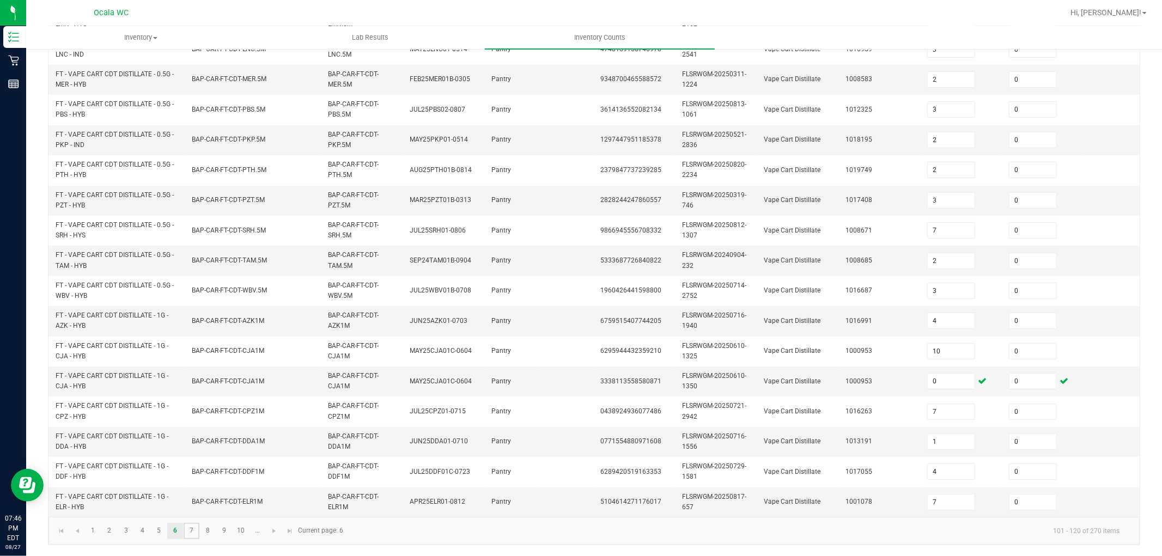
type input "11"
type input "2"
type input "3"
type input "2"
type input "5"
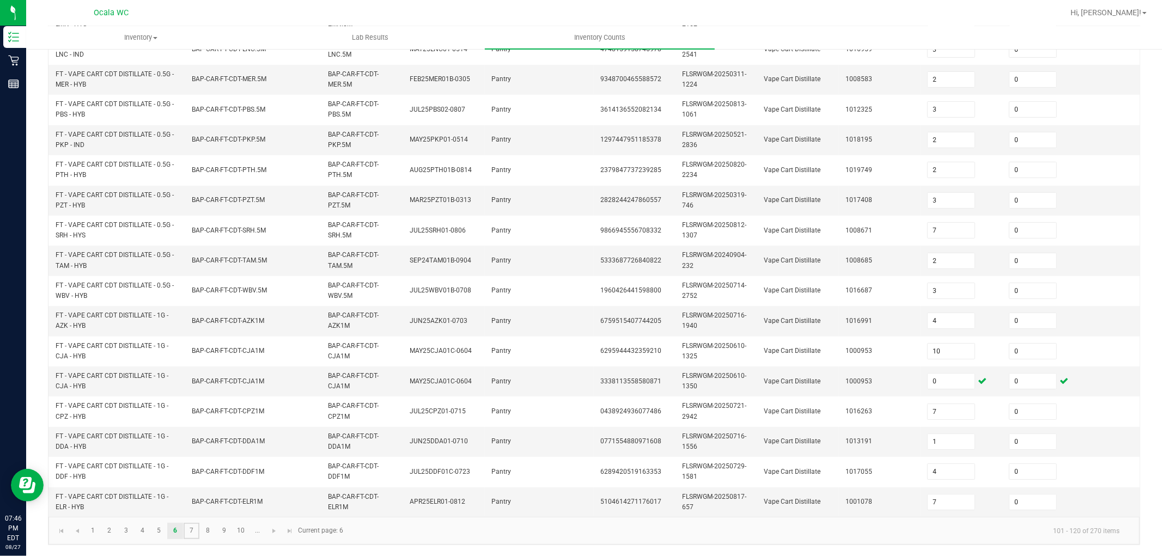
type input "9"
type input "8"
type input "3"
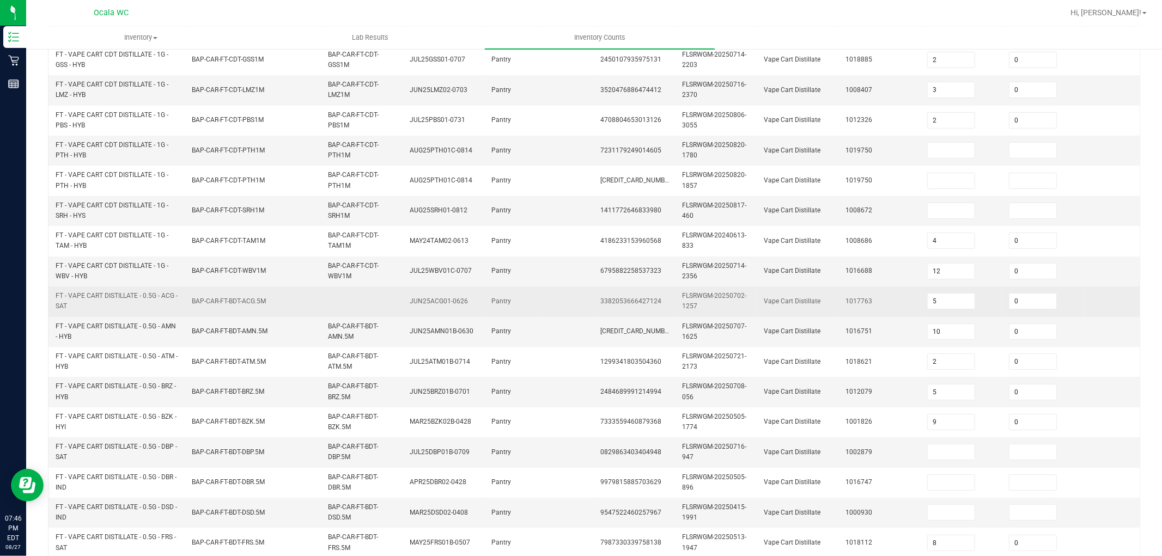
scroll to position [0, 0]
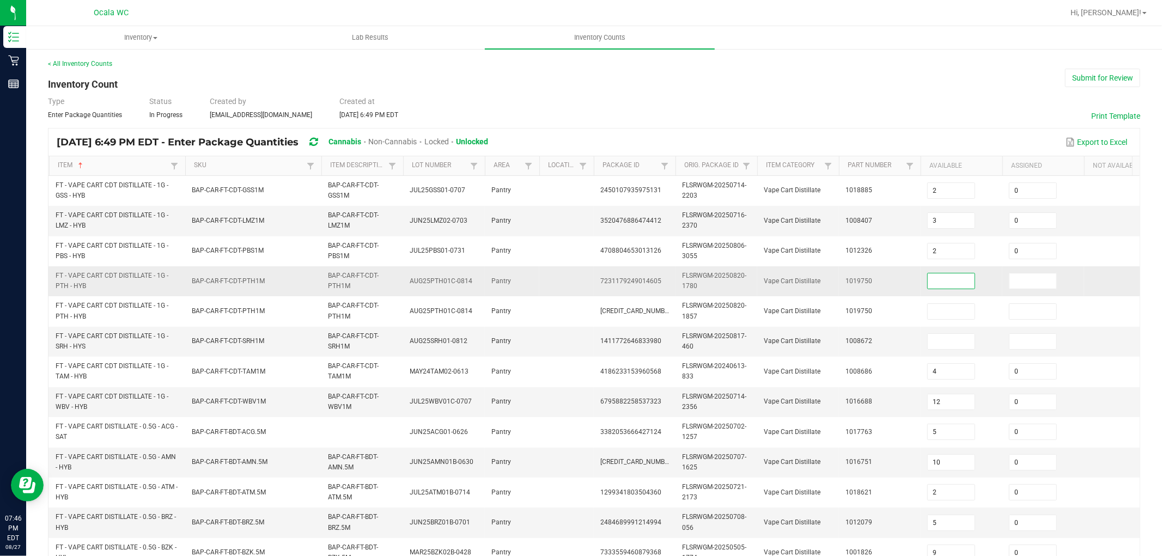
click at [530, 279] on input at bounding box center [951, 280] width 47 height 15
type input "0"
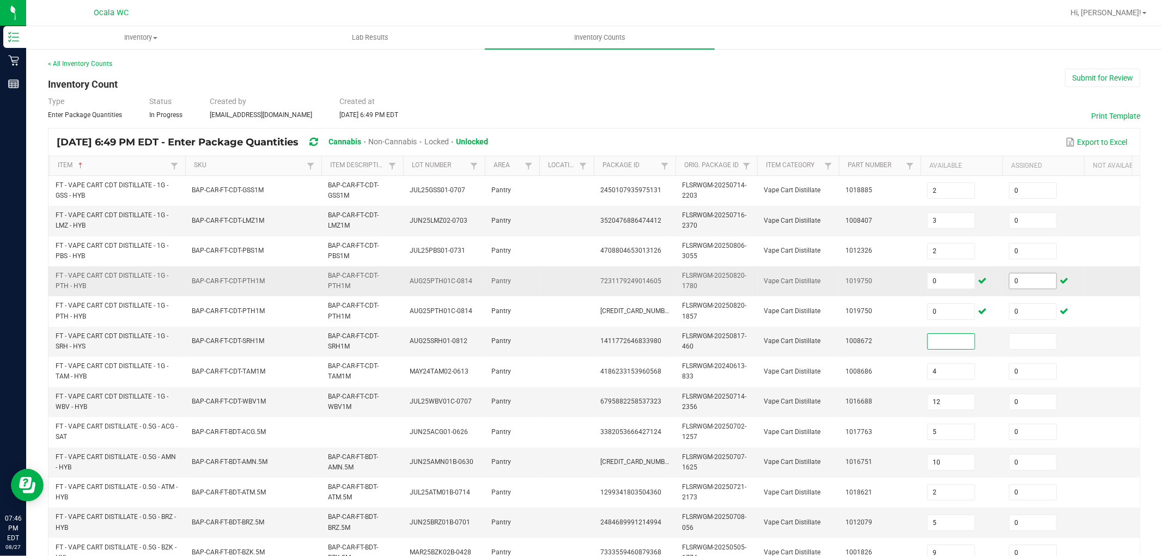
click at [530, 279] on input "0" at bounding box center [1033, 280] width 47 height 15
click at [530, 344] on input at bounding box center [951, 341] width 47 height 15
type input "0"
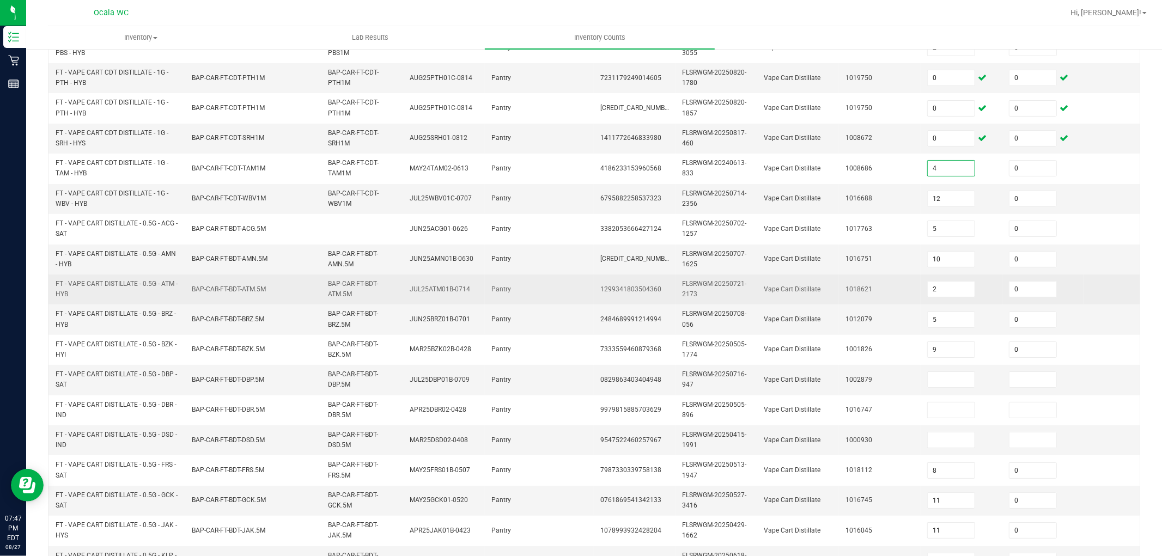
scroll to position [242, 0]
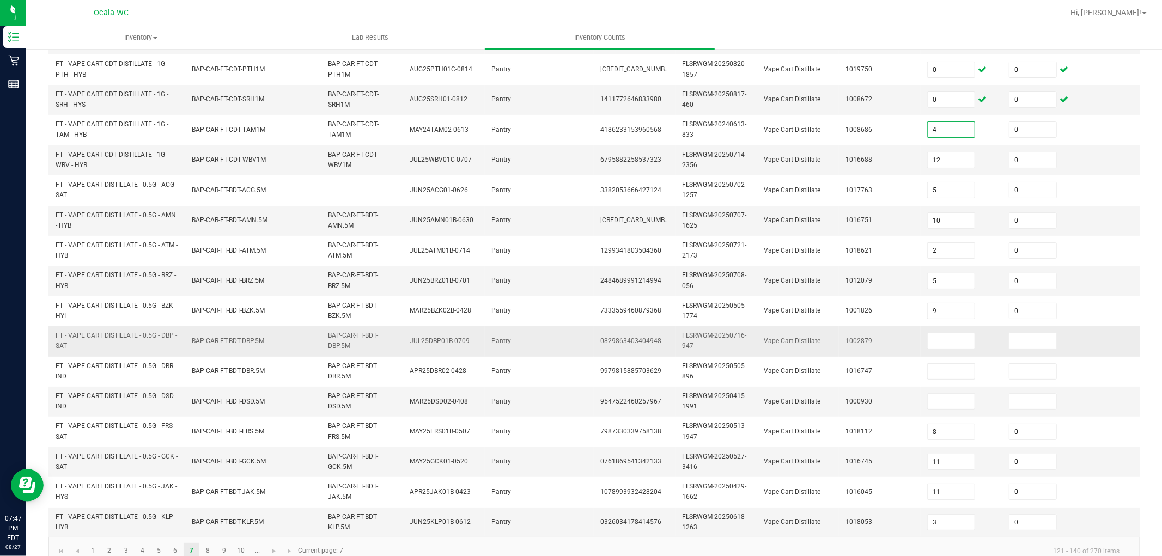
click at [530, 350] on td at bounding box center [962, 341] width 82 height 30
click at [530, 347] on input at bounding box center [951, 340] width 47 height 15
type input "7"
type input "0"
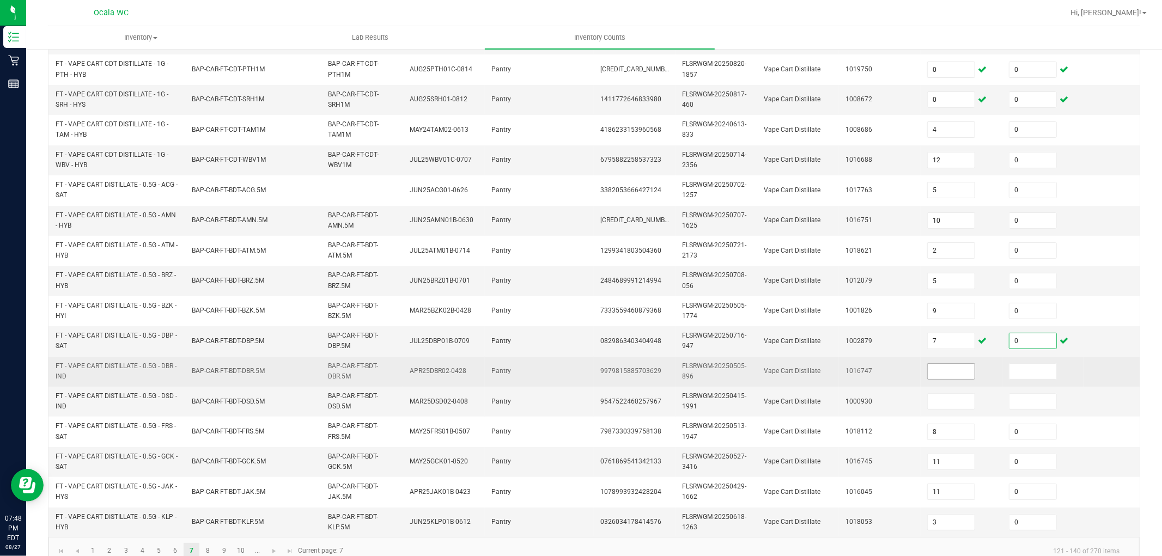
click at [530, 369] on input at bounding box center [951, 371] width 47 height 15
type input "10"
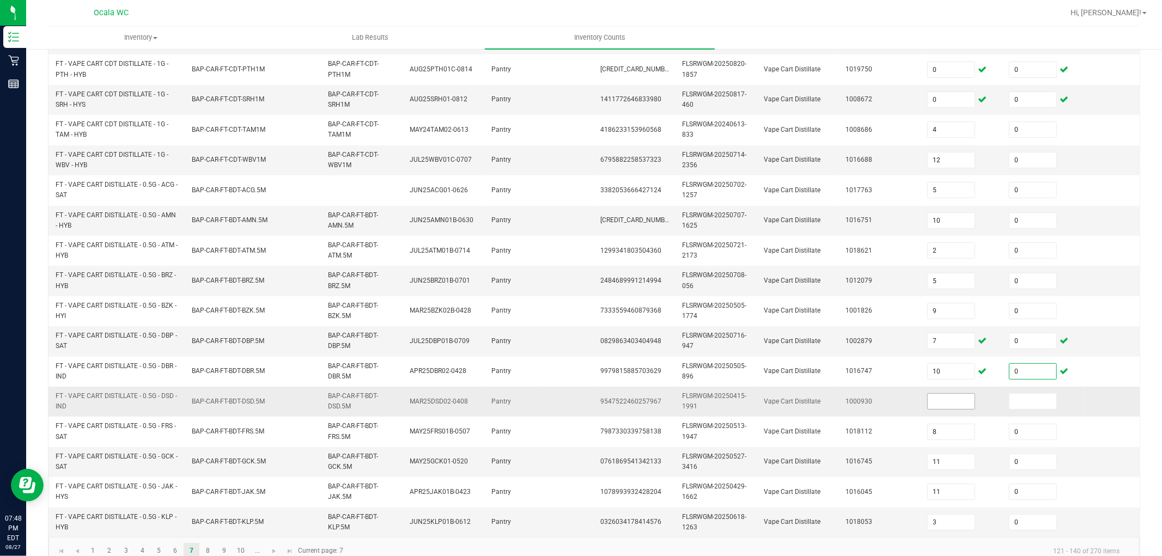
type input "0"
click at [530, 402] on input at bounding box center [951, 401] width 47 height 15
click at [530, 405] on input at bounding box center [951, 401] width 47 height 15
type input "11"
click at [530, 402] on input at bounding box center [1033, 401] width 47 height 15
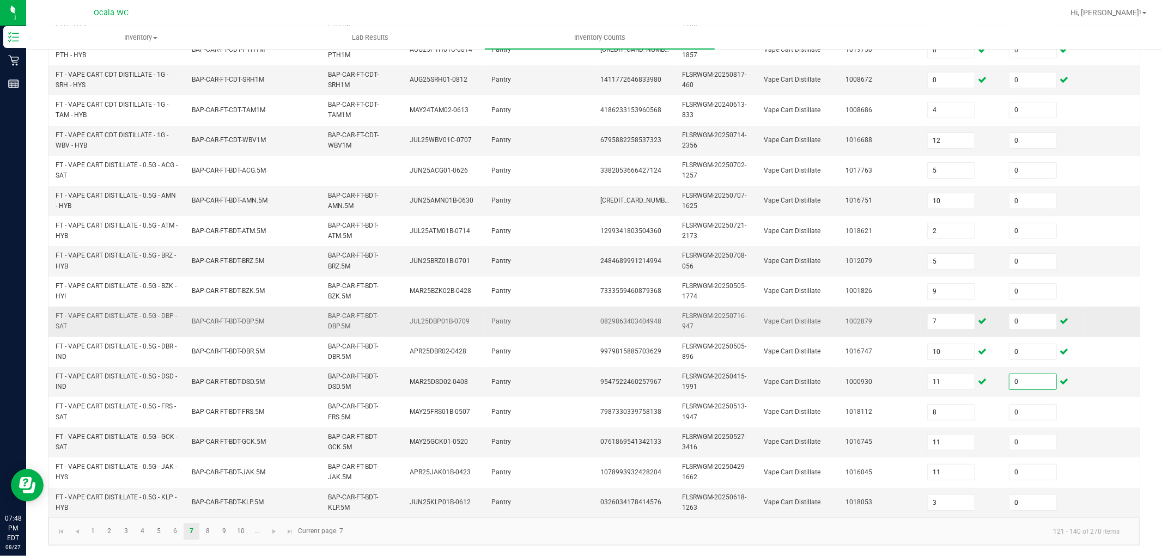
scroll to position [272, 0]
type input "0"
click at [209, 500] on link "8" at bounding box center [208, 531] width 16 height 16
type input "12"
type input "3"
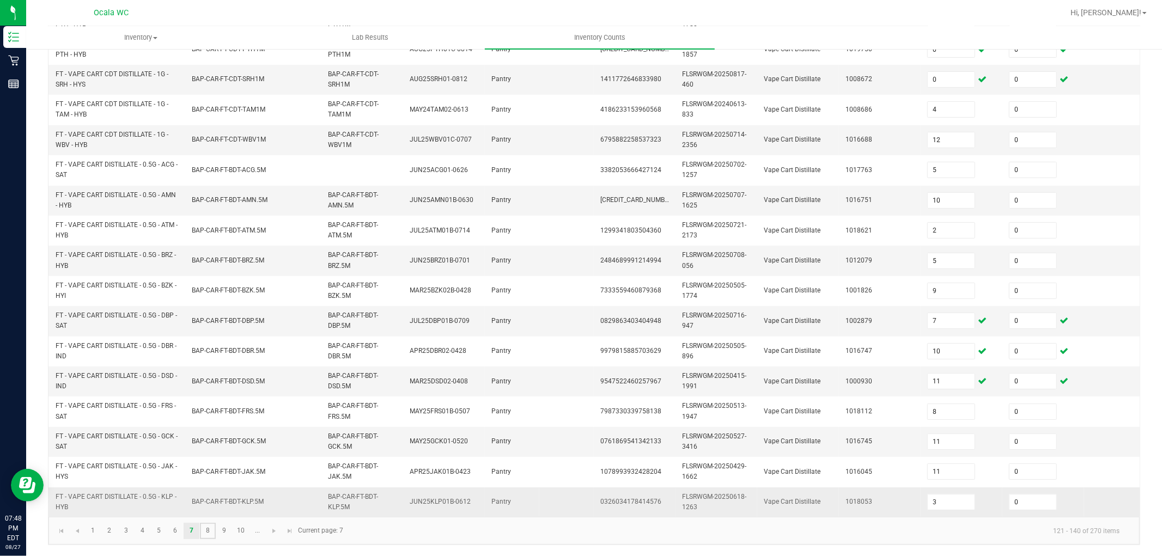
type input "5"
type input "8"
type input "2"
type input "4"
type input "5"
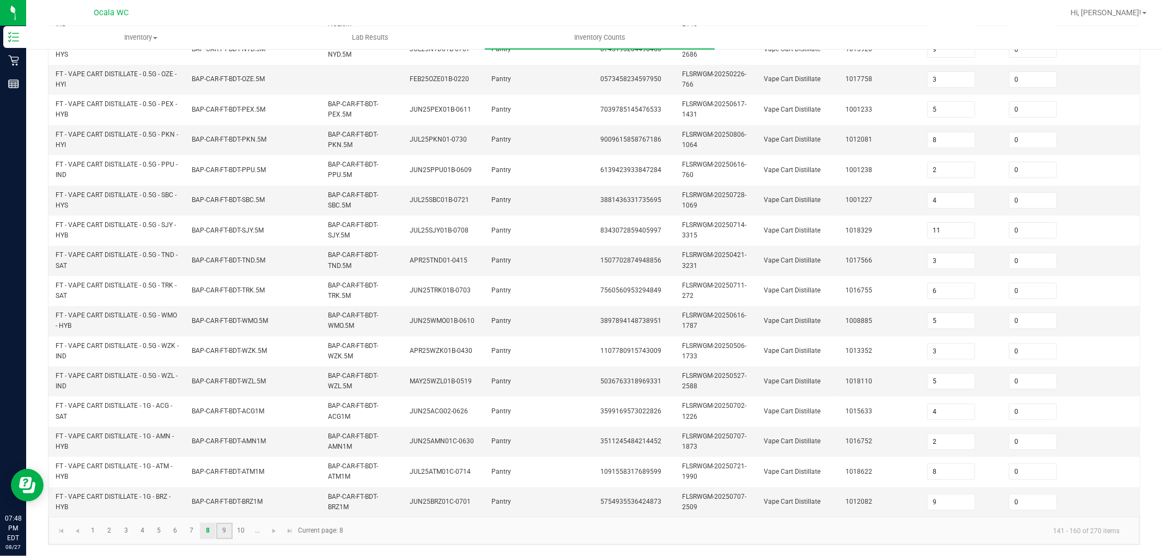
click at [225, 500] on link "9" at bounding box center [224, 531] width 16 height 16
click at [238, 500] on link "10" at bounding box center [241, 531] width 16 height 16
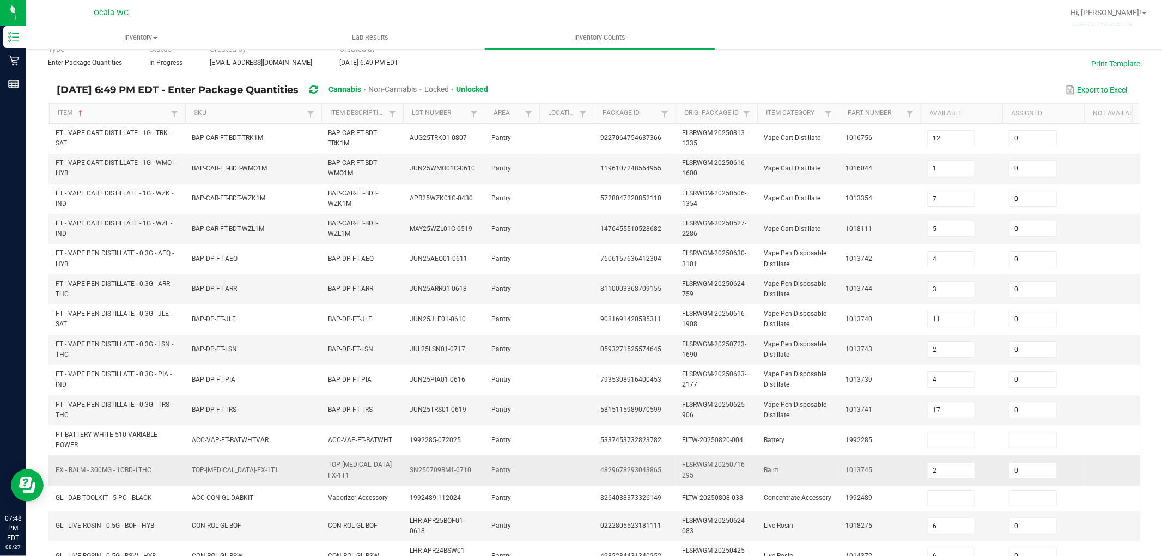
scroll to position [121, 0]
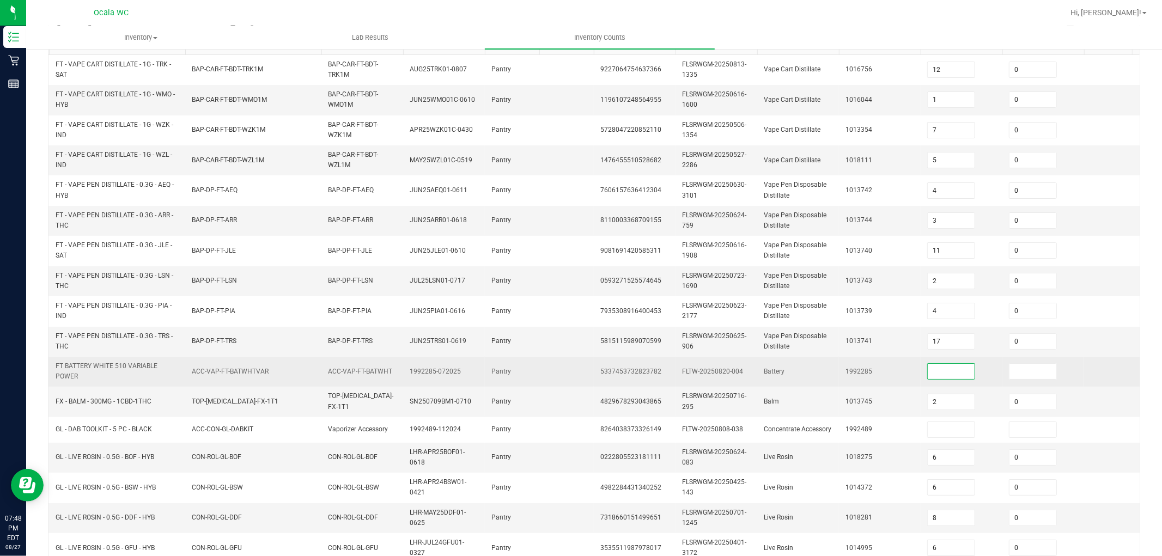
click at [530, 372] on input at bounding box center [951, 371] width 47 height 15
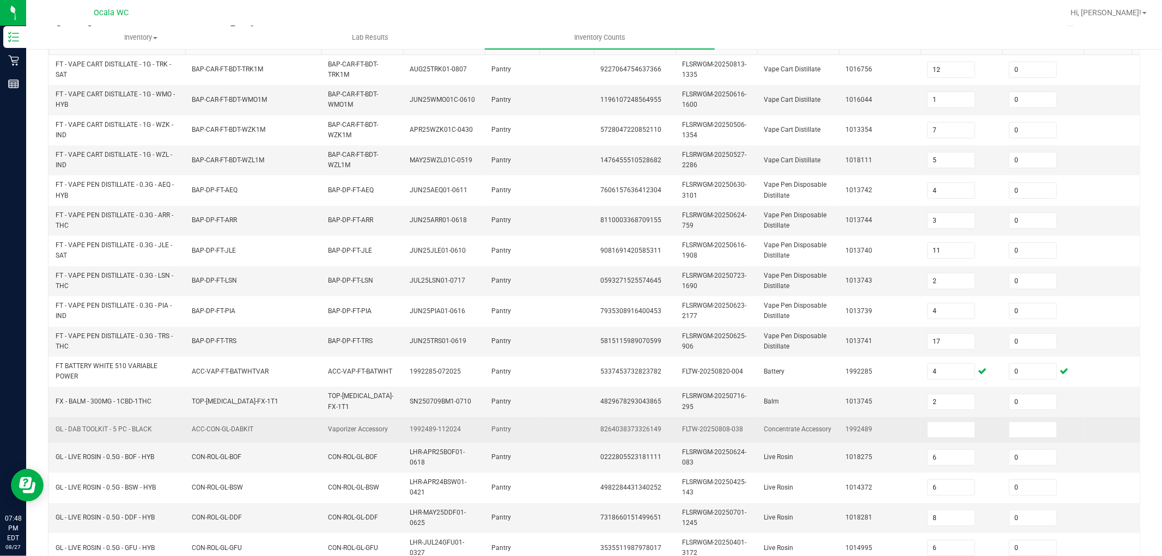
click at [530, 436] on td at bounding box center [962, 430] width 82 height 26
click at [530, 432] on input at bounding box center [951, 429] width 47 height 15
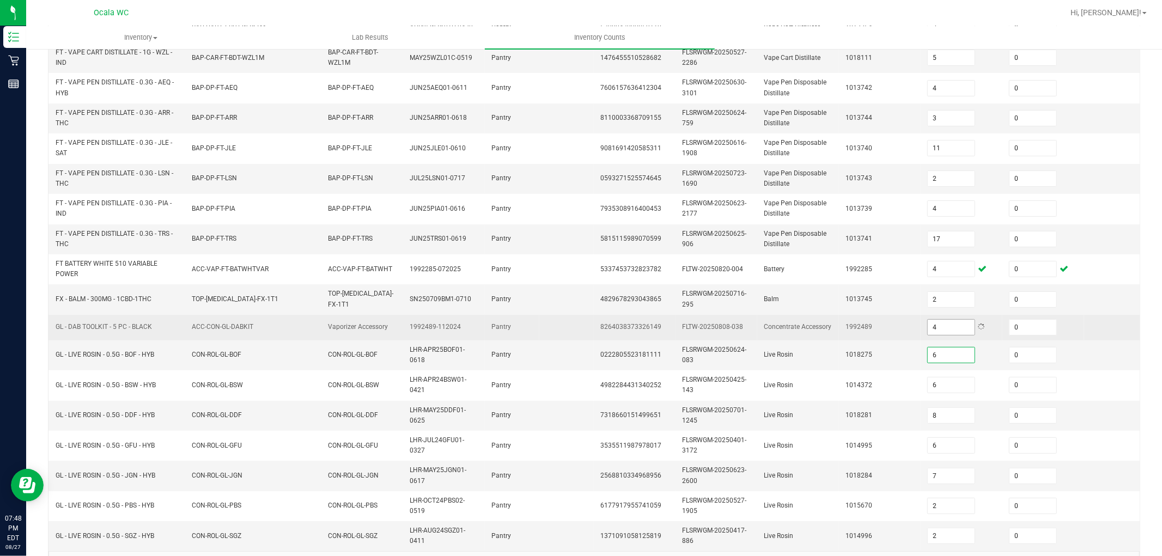
scroll to position [268, 0]
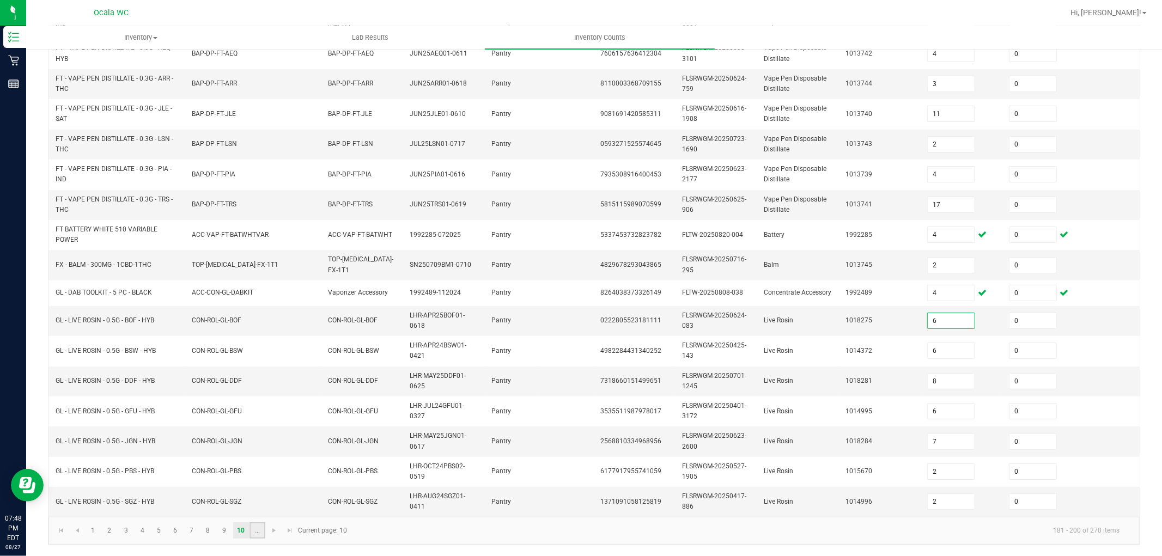
click at [262, 500] on link "..." at bounding box center [258, 530] width 16 height 16
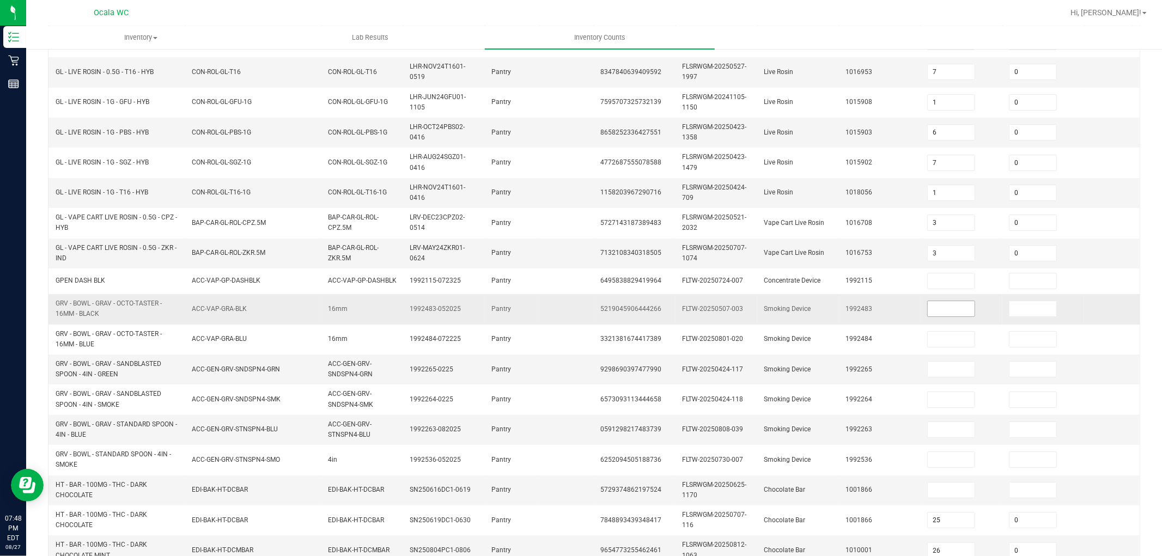
scroll to position [0, 0]
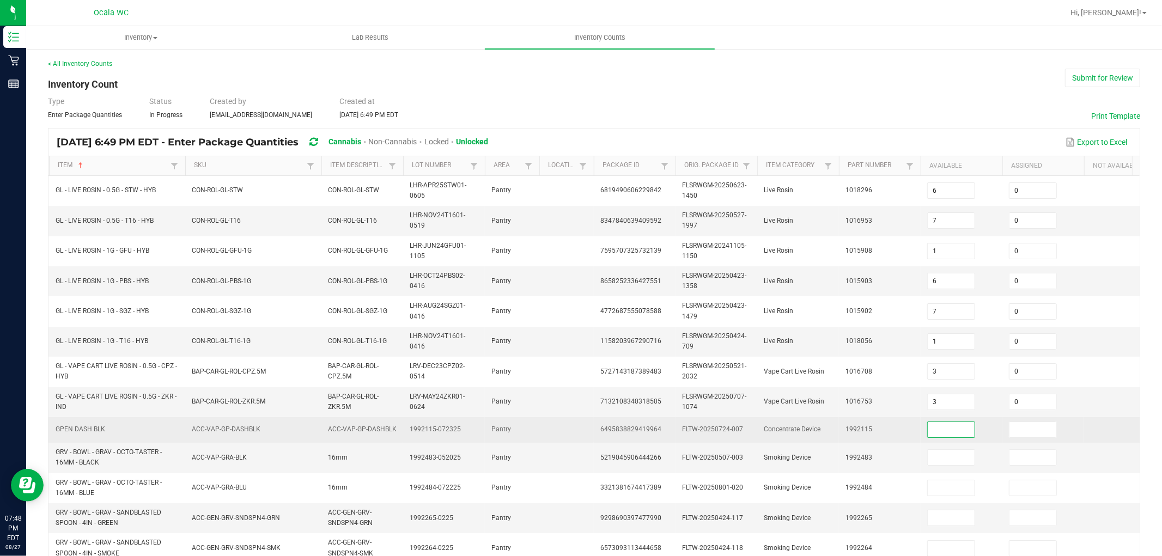
click at [530, 425] on input at bounding box center [951, 429] width 47 height 15
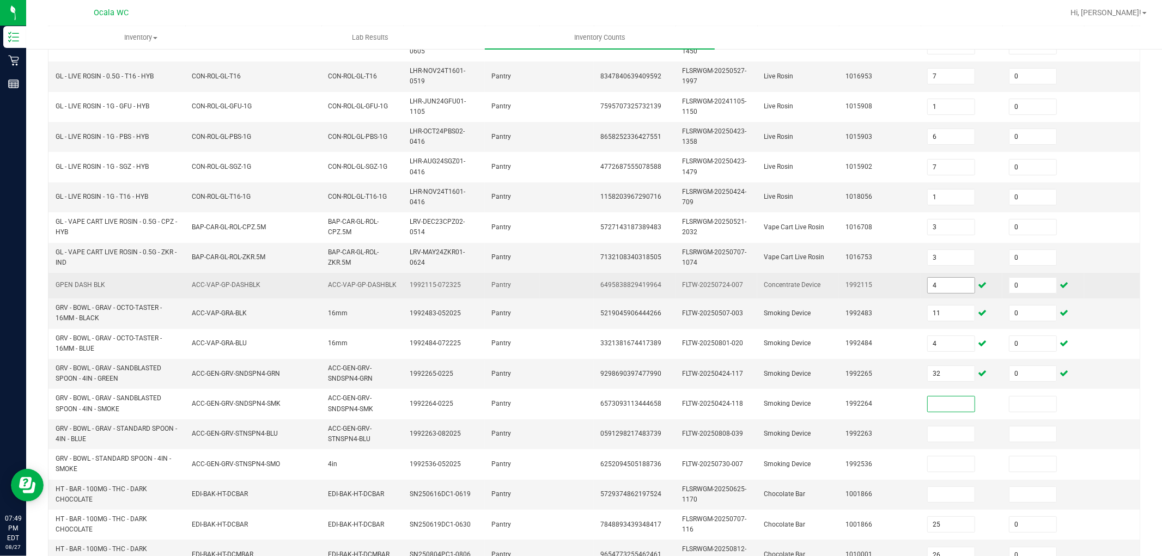
scroll to position [153, 0]
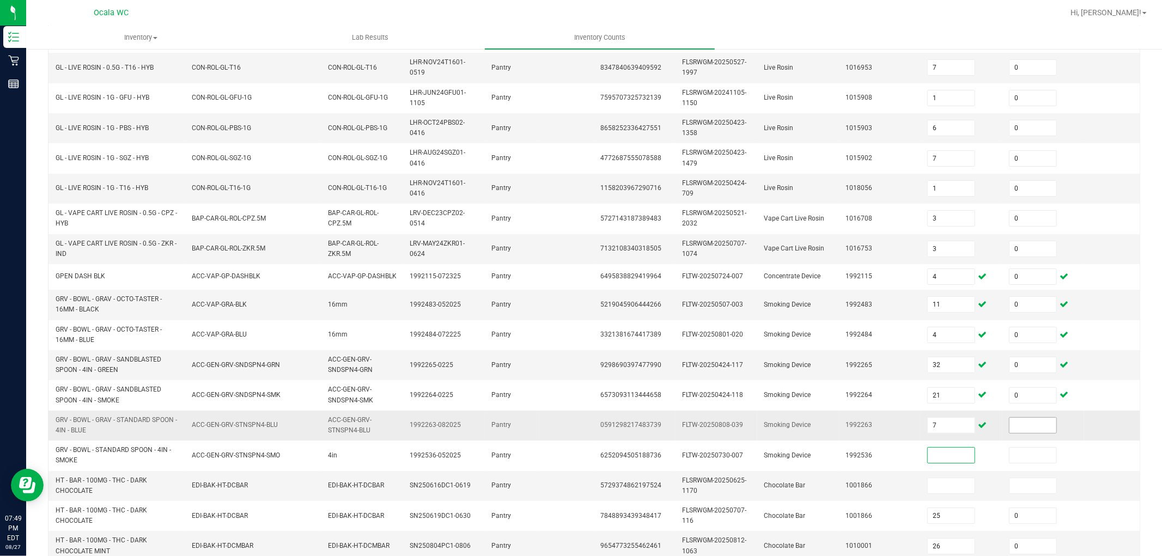
click at [530, 426] on input at bounding box center [1033, 425] width 47 height 15
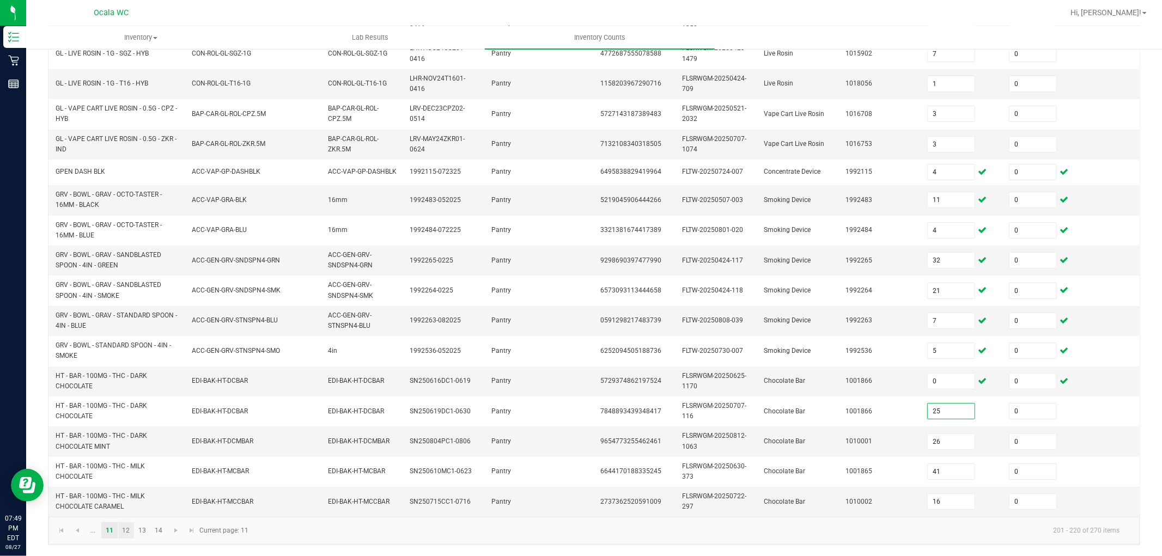
click at [126, 500] on link "12" at bounding box center [126, 530] width 16 height 16
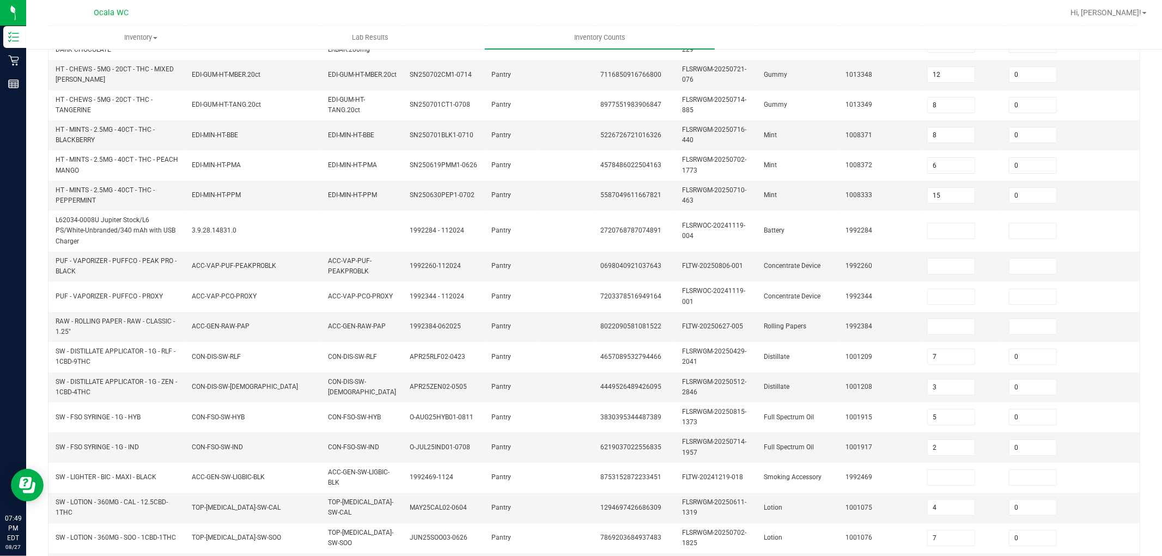
scroll to position [0, 0]
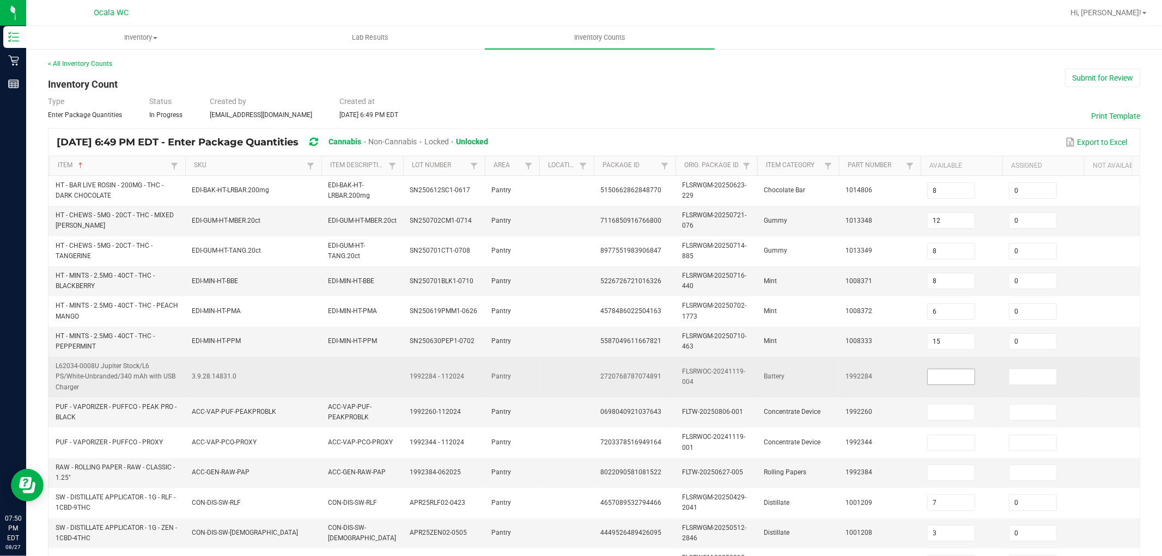
click at [530, 372] on input at bounding box center [951, 376] width 47 height 15
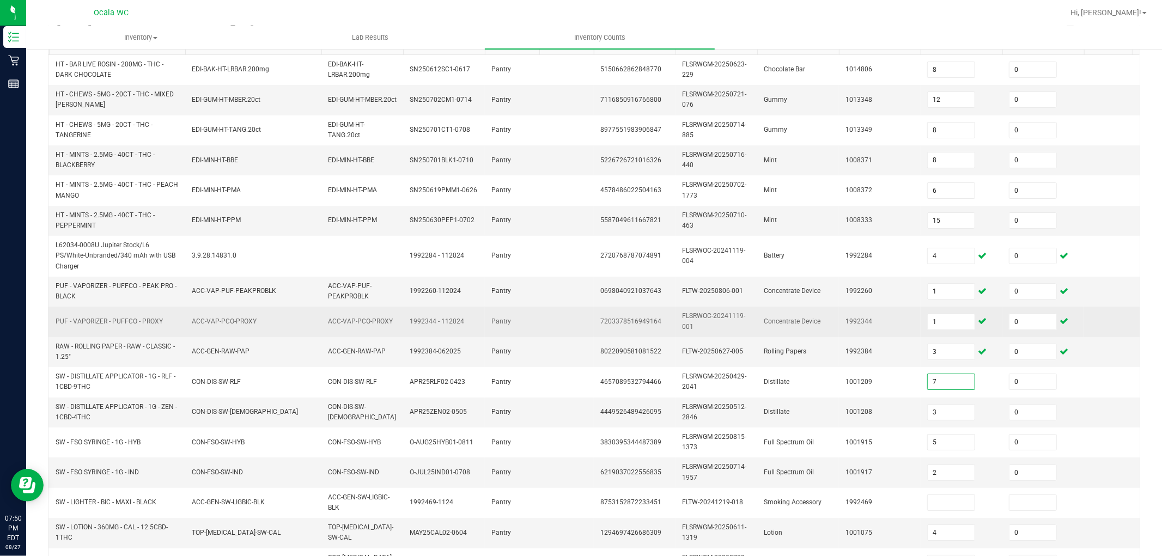
scroll to position [242, 0]
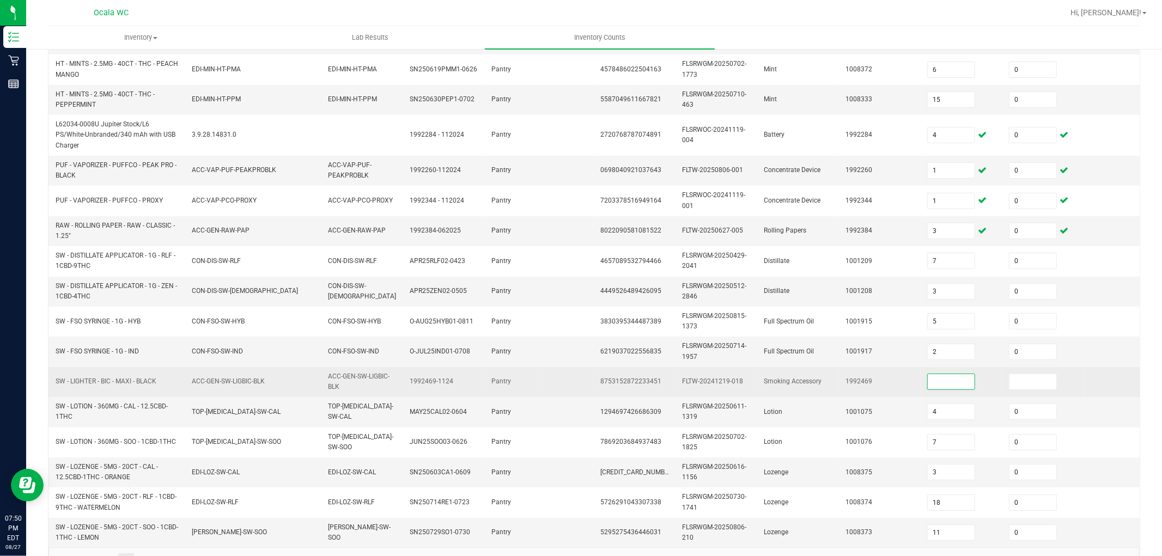
click at [530, 374] on input at bounding box center [951, 381] width 47 height 15
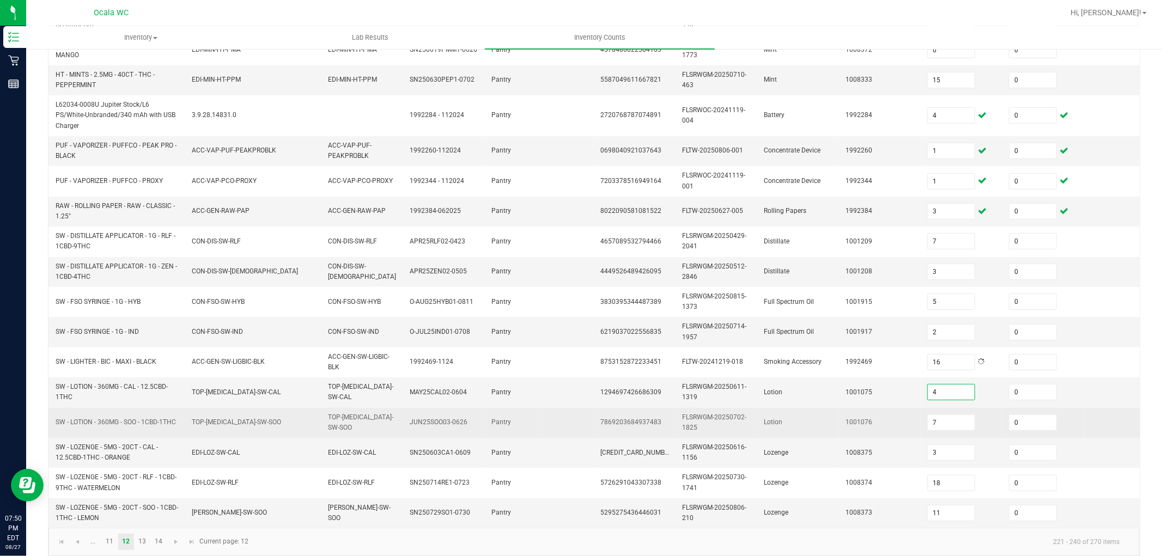
scroll to position [272, 0]
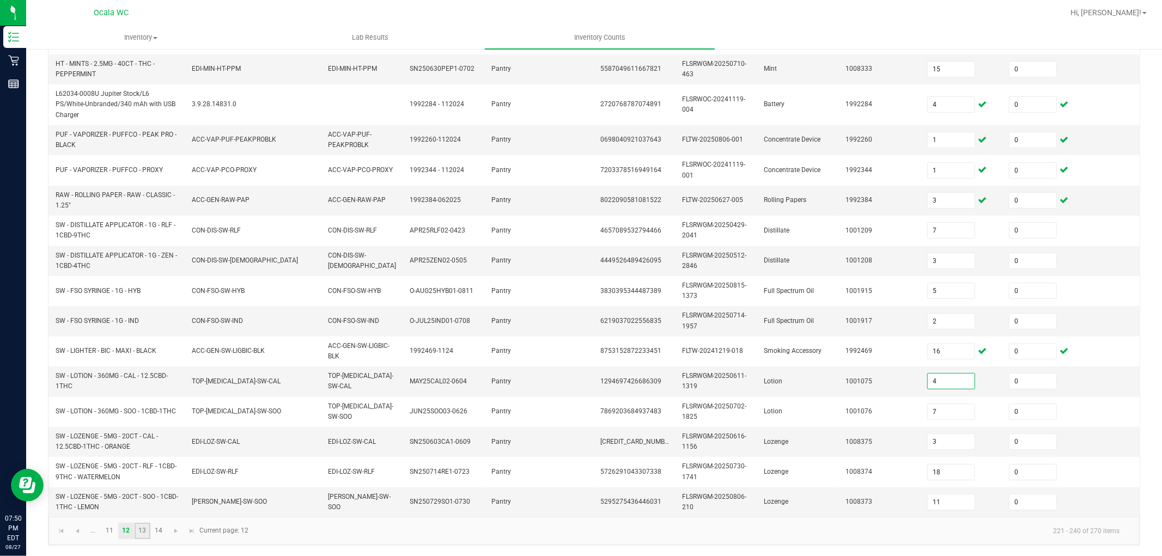
click at [141, 500] on link "13" at bounding box center [143, 531] width 16 height 16
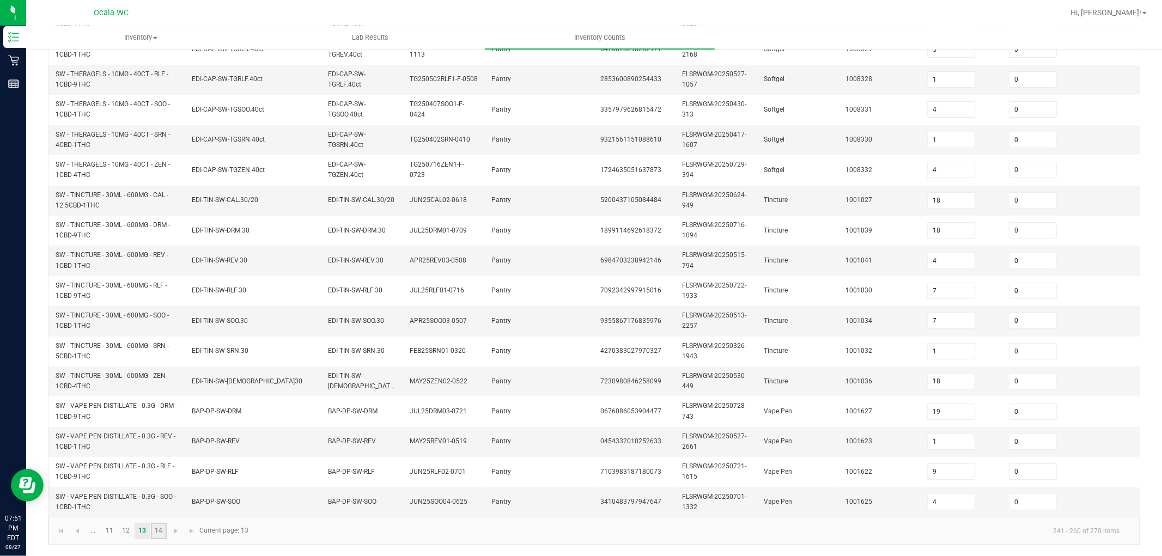
click at [155, 500] on link "14" at bounding box center [159, 531] width 16 height 16
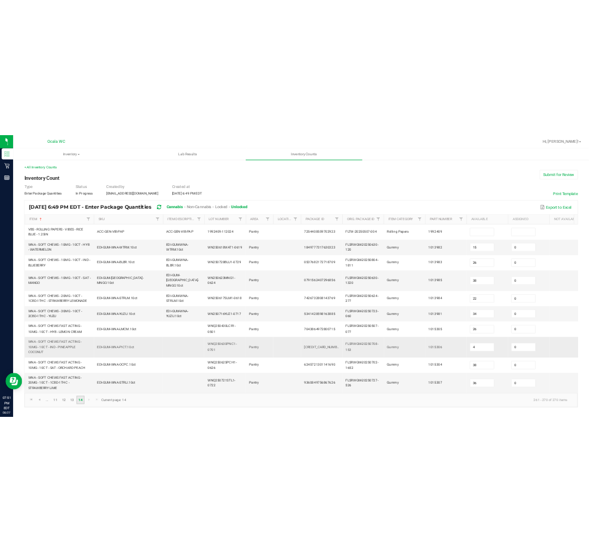
scroll to position [0, 0]
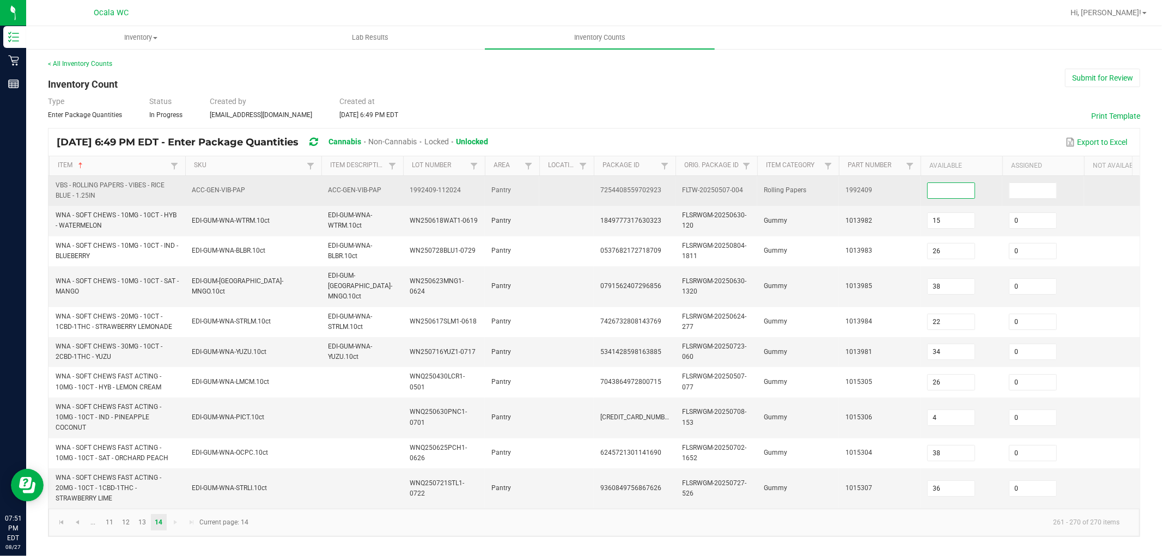
click at [530, 187] on input at bounding box center [951, 190] width 47 height 15
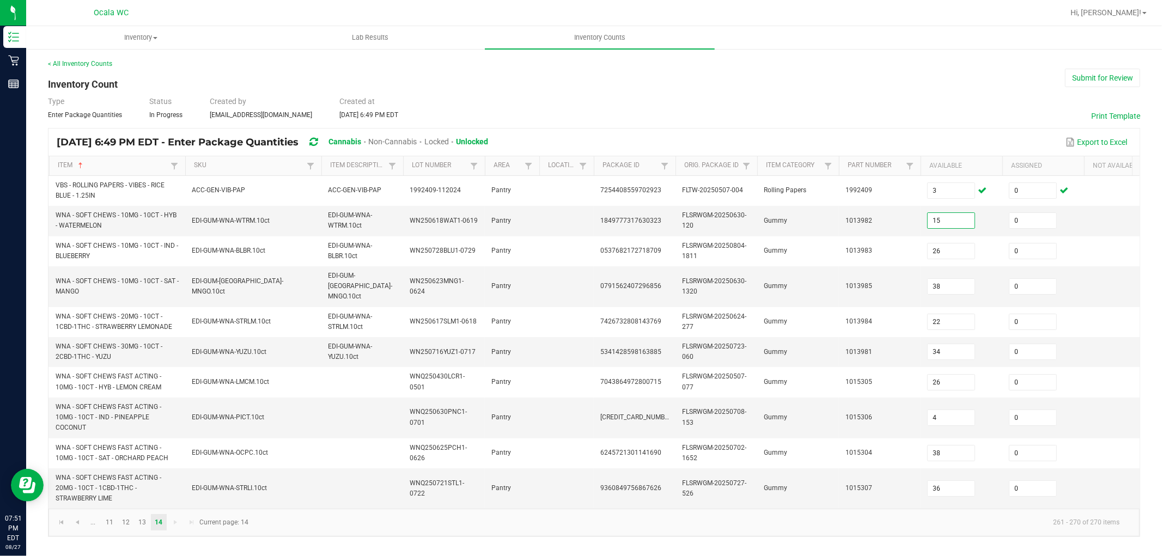
click at [530, 90] on div "< All Inventory Counts Inventory Count Submit for Review Type Enter Package Qua…" at bounding box center [594, 298] width 1092 height 478
click at [530, 99] on div "Type Enter Package Quantities Status In Progress Created by [EMAIL_ADDRESS][DOM…" at bounding box center [594, 108] width 1092 height 24
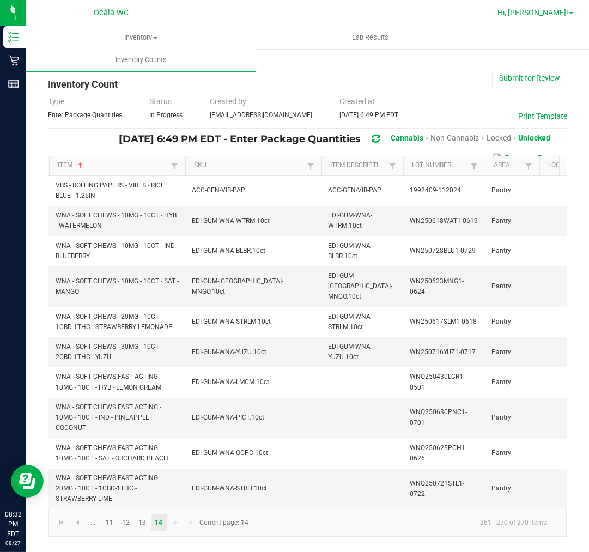
click at [530, 8] on span "Hi, [PERSON_NAME]!" at bounding box center [532, 12] width 71 height 9
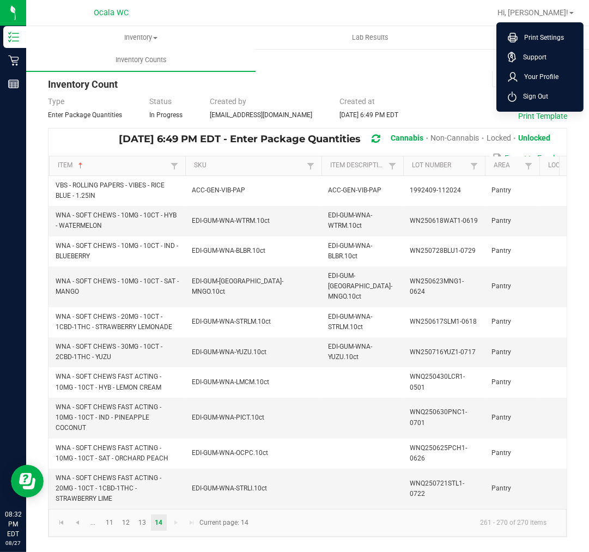
click at [358, 69] on div "Inventory All packages All inventory Waste log Lab Results Inventory Counts" at bounding box center [320, 48] width 589 height 45
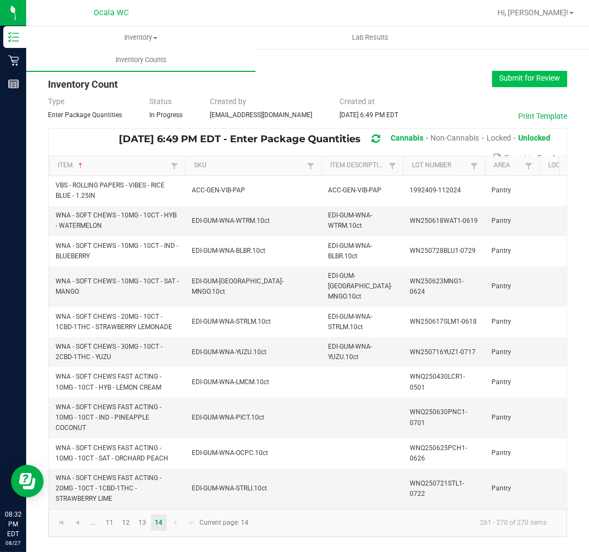
click at [530, 73] on button "Submit for Review" at bounding box center [529, 78] width 75 height 19
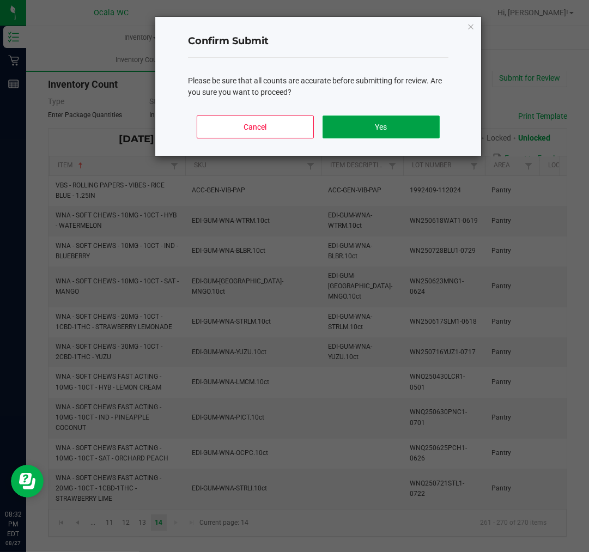
click at [417, 125] on button "Yes" at bounding box center [381, 127] width 117 height 23
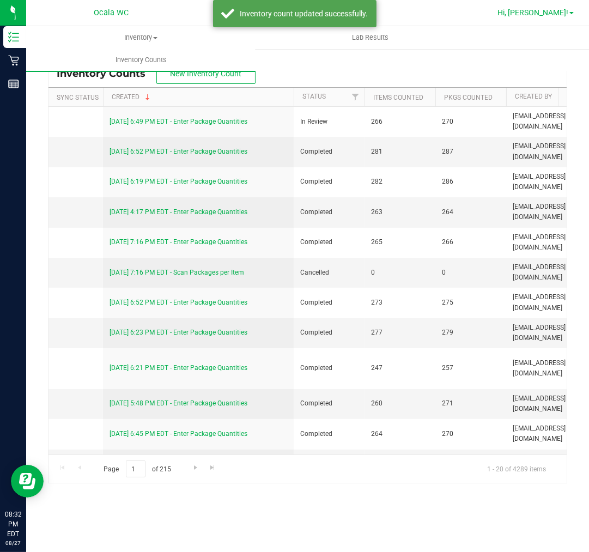
click at [530, 13] on span at bounding box center [571, 13] width 4 height 2
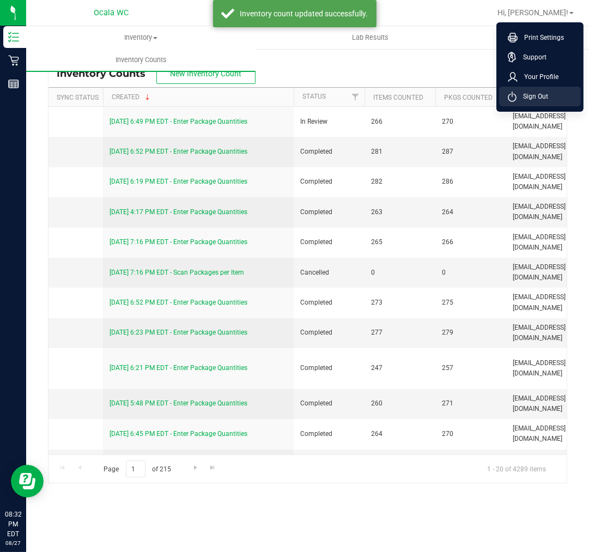
click at [530, 99] on li "Sign Out" at bounding box center [540, 97] width 82 height 20
